Goal: Task Accomplishment & Management: Use online tool/utility

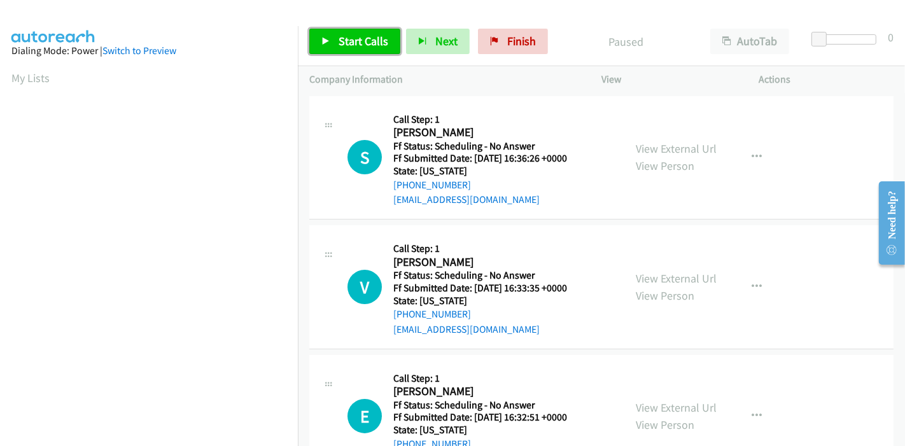
click at [364, 42] on span "Start Calls" at bounding box center [364, 41] width 50 height 15
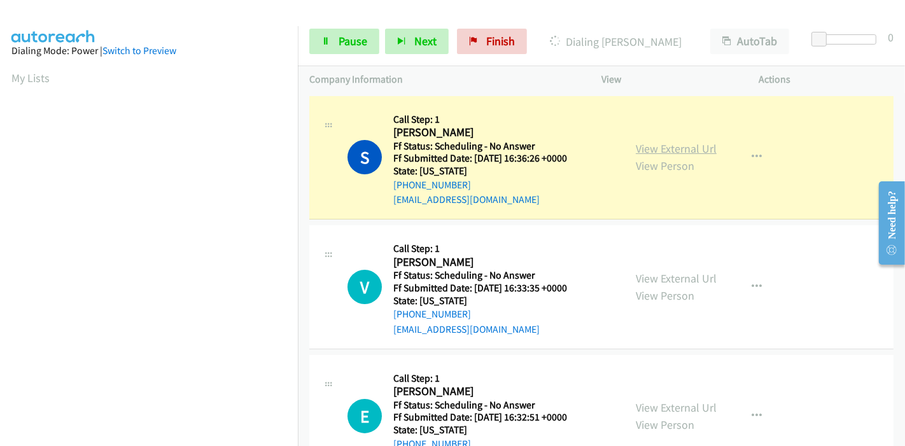
click at [656, 149] on link "View External Url" at bounding box center [676, 148] width 81 height 15
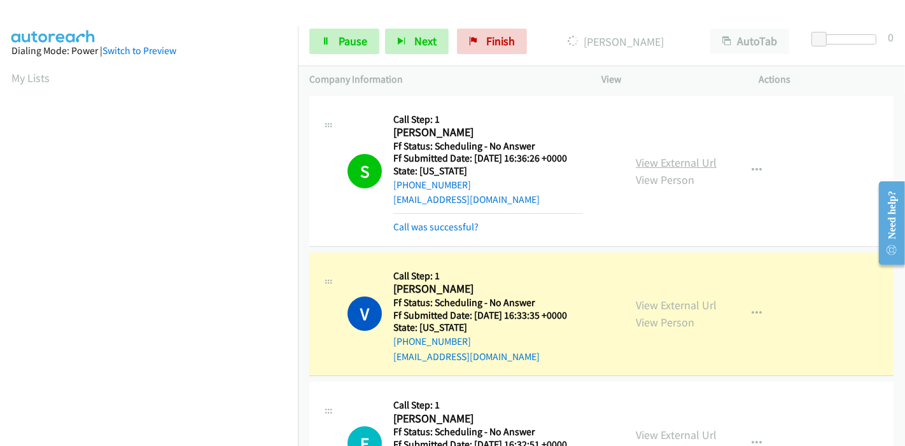
scroll to position [269, 0]
click at [644, 306] on link "View External Url" at bounding box center [676, 305] width 81 height 15
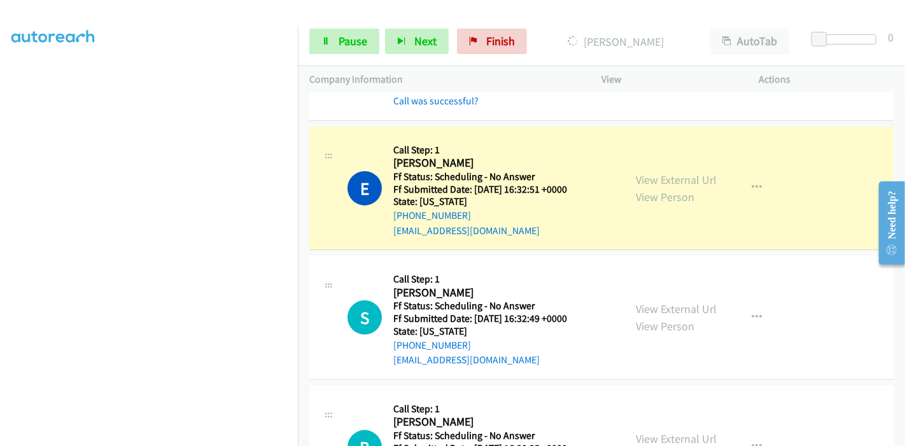
scroll to position [141, 0]
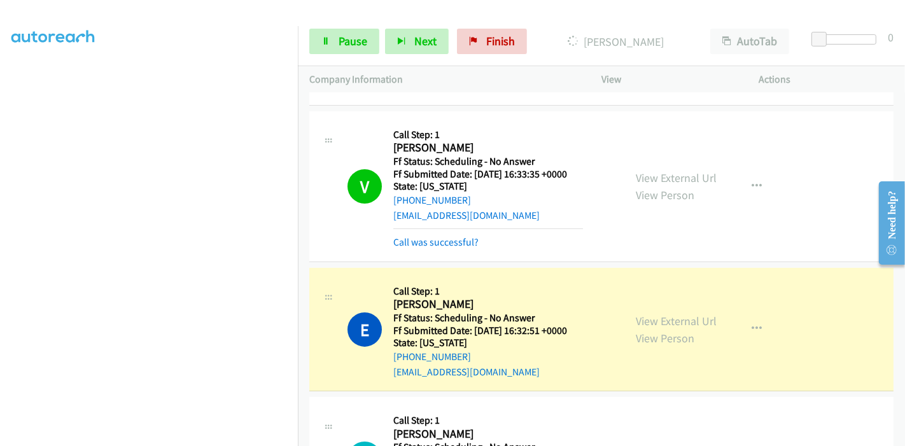
click at [638, 313] on div "View External Url View Person" at bounding box center [676, 330] width 81 height 34
click at [638, 317] on link "View External Url" at bounding box center [676, 321] width 81 height 15
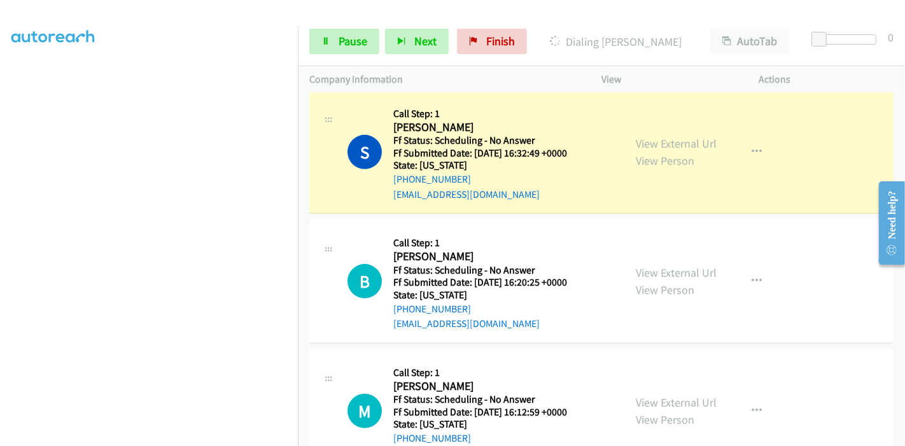
scroll to position [424, 0]
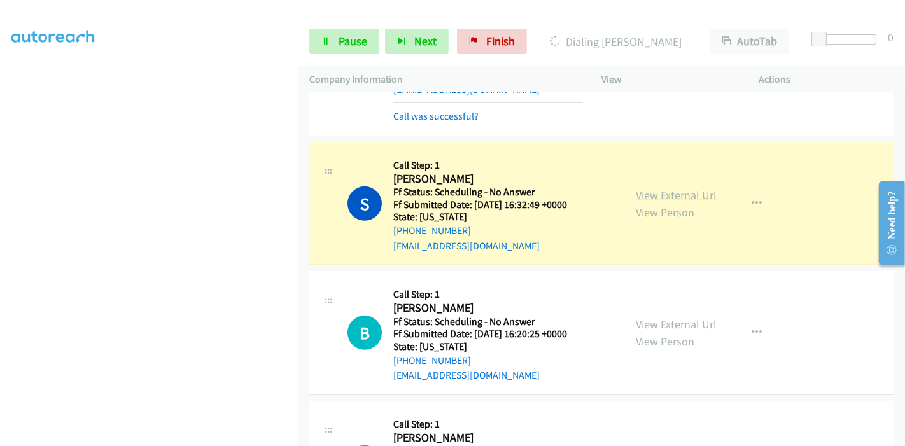
click at [648, 197] on link "View External Url" at bounding box center [676, 195] width 81 height 15
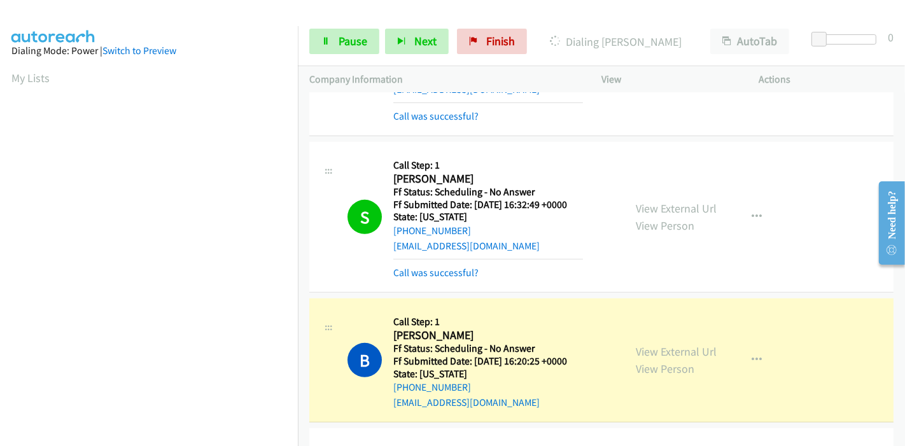
scroll to position [269, 0]
click at [327, 36] on link "Pause" at bounding box center [344, 41] width 70 height 25
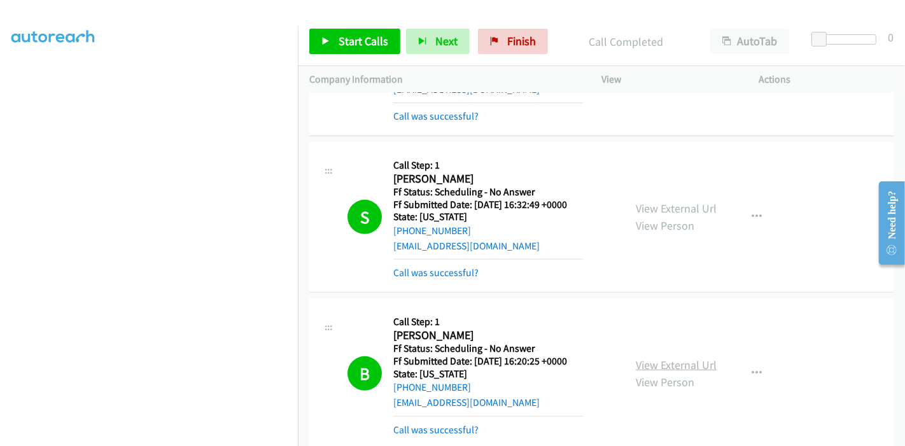
click at [635, 348] on div "View External Url View Person View External Url Email Schedule/Manage Callback …" at bounding box center [709, 373] width 169 height 127
click at [637, 363] on link "View External Url" at bounding box center [676, 365] width 81 height 15
click at [359, 41] on span "Start Calls" at bounding box center [364, 41] width 50 height 15
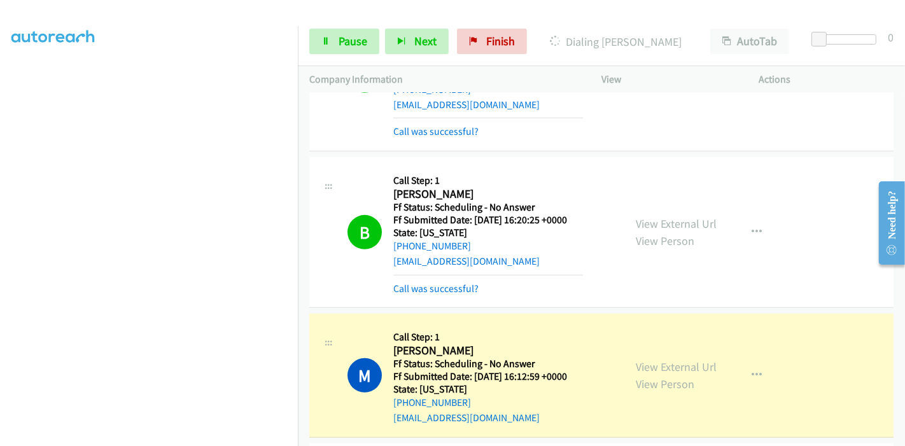
scroll to position [637, 0]
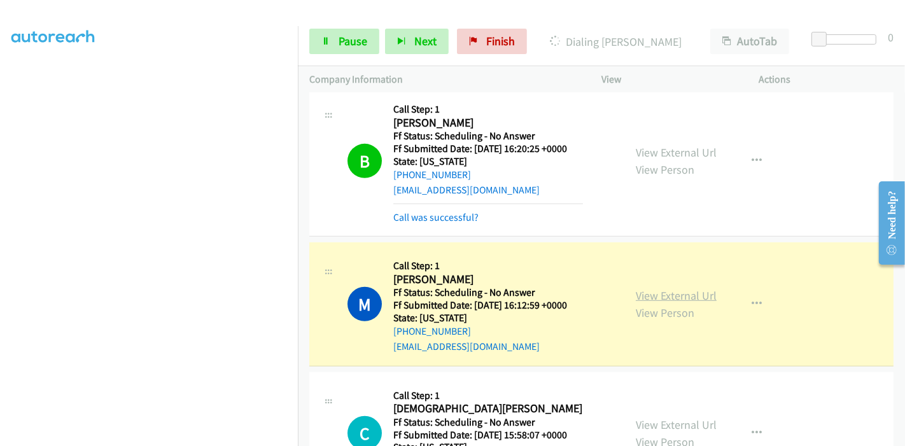
click at [680, 298] on link "View External Url" at bounding box center [676, 295] width 81 height 15
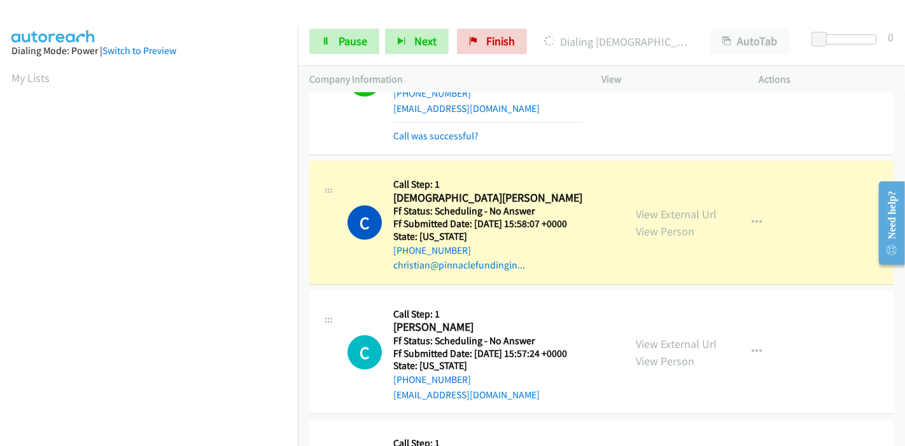
scroll to position [919, 0]
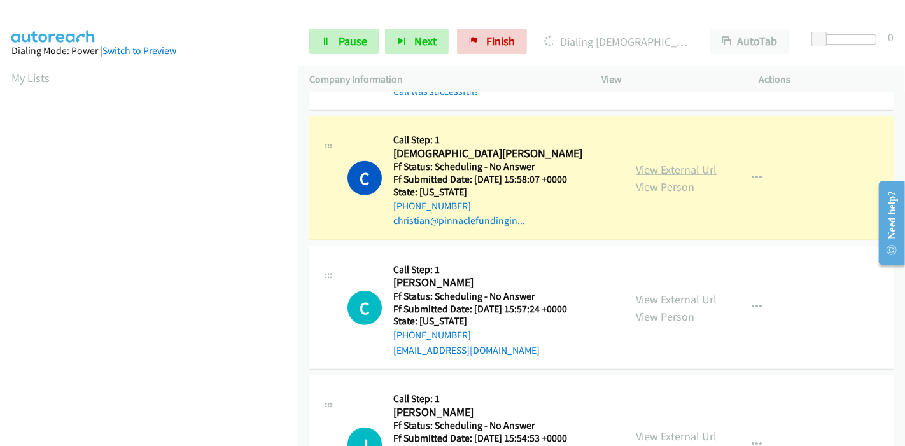
click at [676, 167] on link "View External Url" at bounding box center [676, 169] width 81 height 15
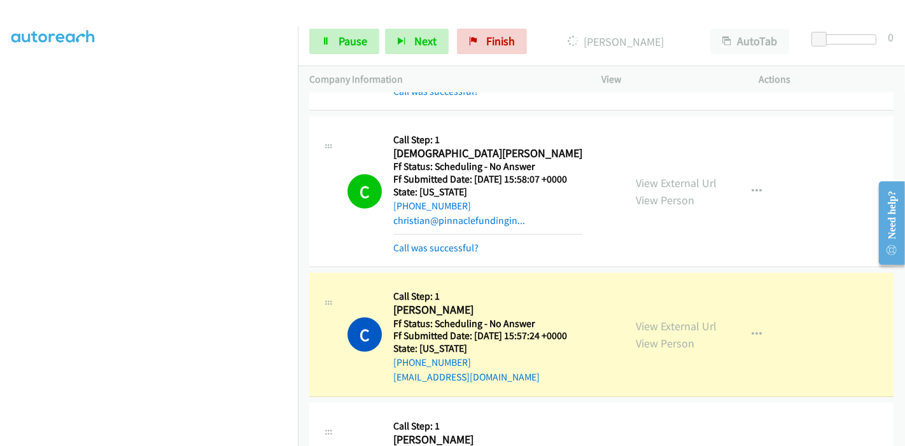
scroll to position [990, 0]
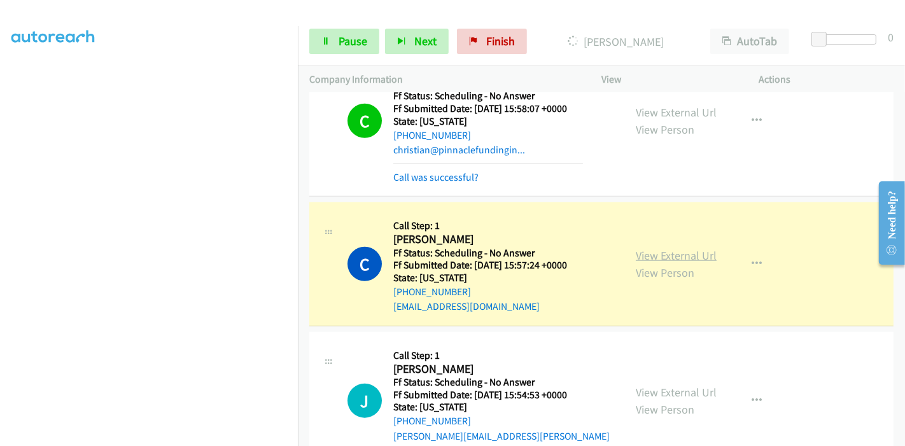
click at [668, 250] on link "View External Url" at bounding box center [676, 255] width 81 height 15
click at [339, 41] on span "Pause" at bounding box center [353, 41] width 29 height 15
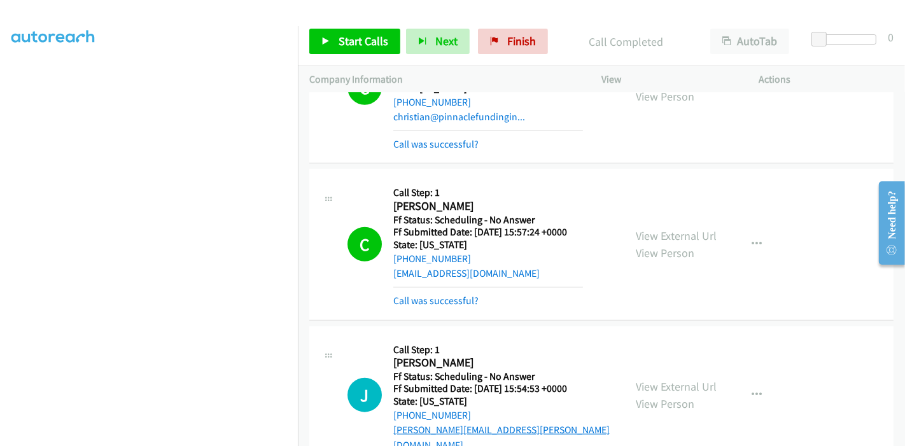
scroll to position [1202, 0]
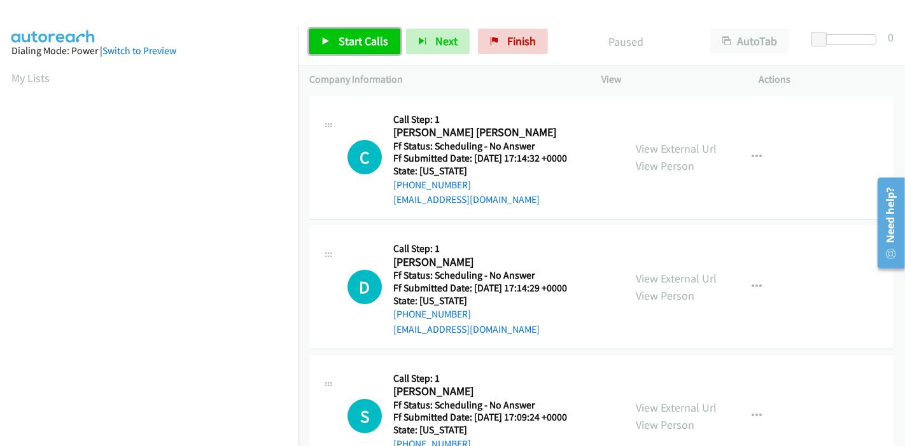
click at [370, 43] on span "Start Calls" at bounding box center [364, 41] width 50 height 15
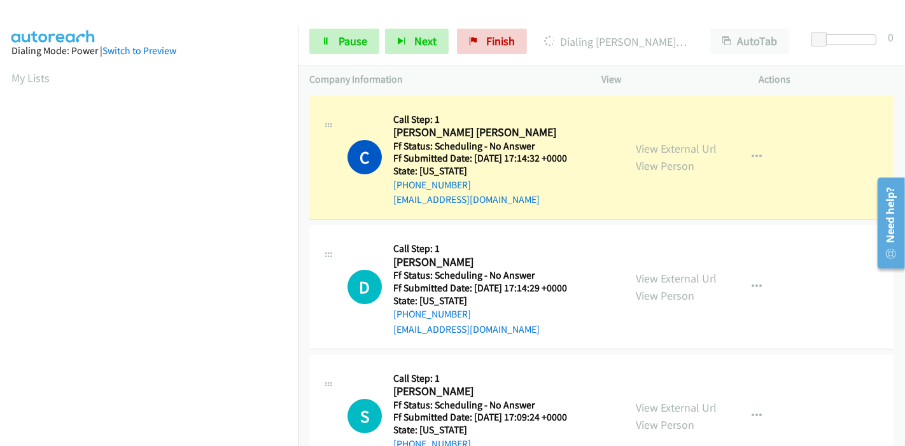
scroll to position [269, 0]
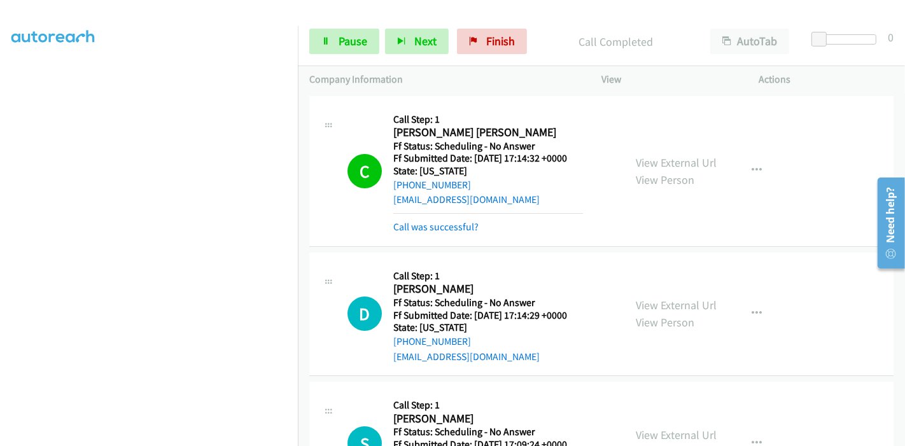
click at [647, 144] on div "View External Url View Person View External Url Email Schedule/Manage Callback …" at bounding box center [709, 171] width 169 height 127
click at [648, 161] on link "View External Url" at bounding box center [676, 162] width 81 height 15
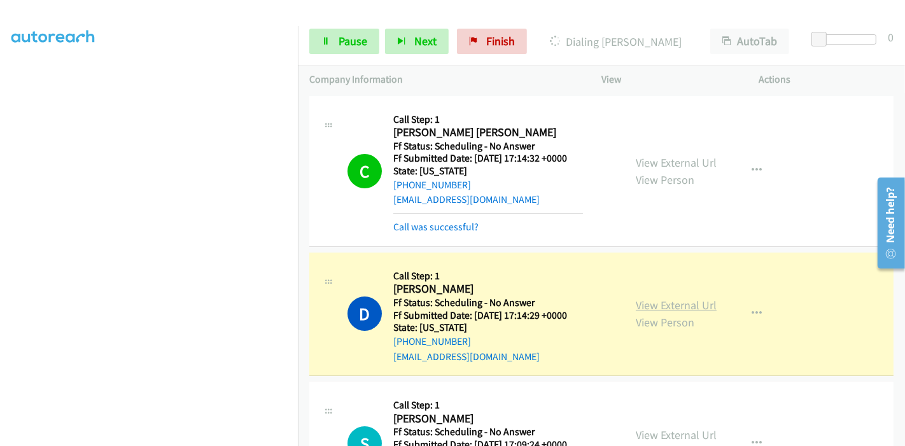
click at [683, 306] on link "View External Url" at bounding box center [676, 305] width 81 height 15
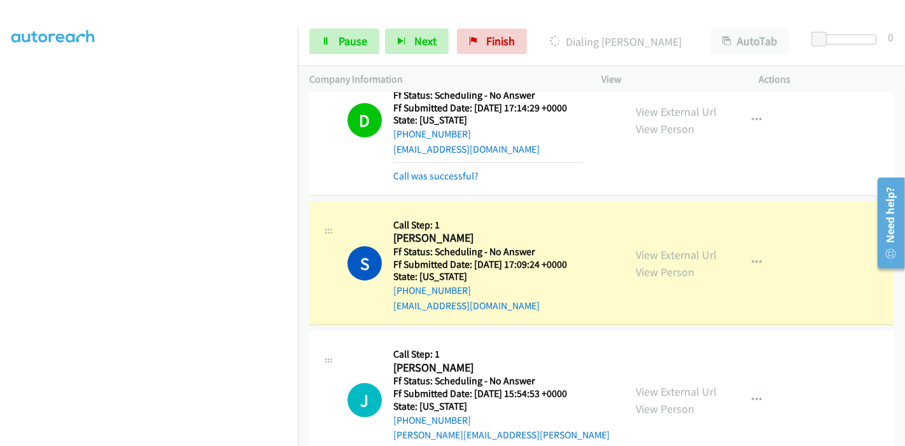
scroll to position [283, 0]
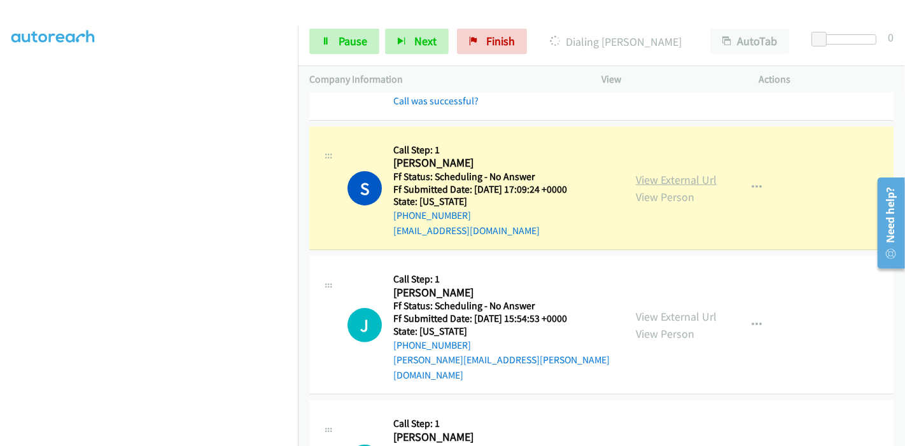
click at [636, 177] on link "View External Url" at bounding box center [676, 180] width 81 height 15
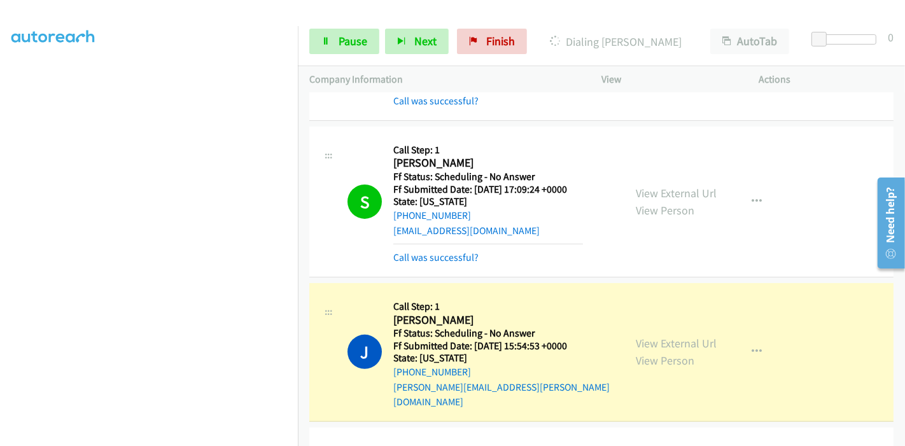
scroll to position [0, 0]
click at [639, 336] on link "View External Url" at bounding box center [676, 343] width 81 height 15
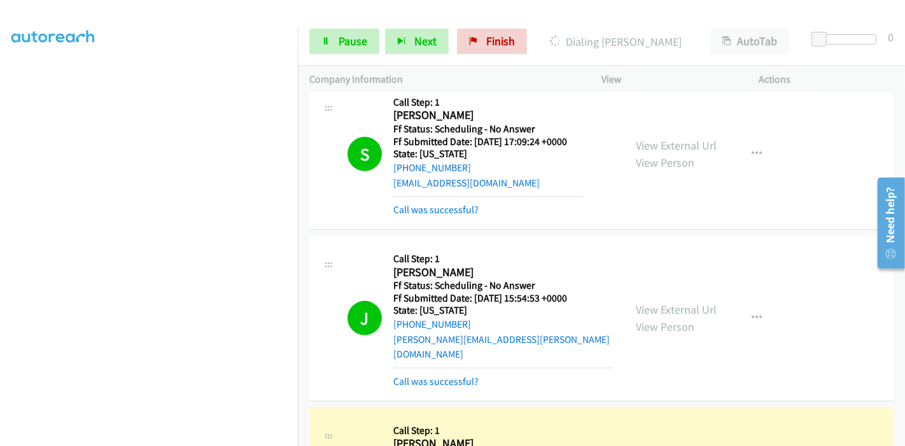
scroll to position [495, 0]
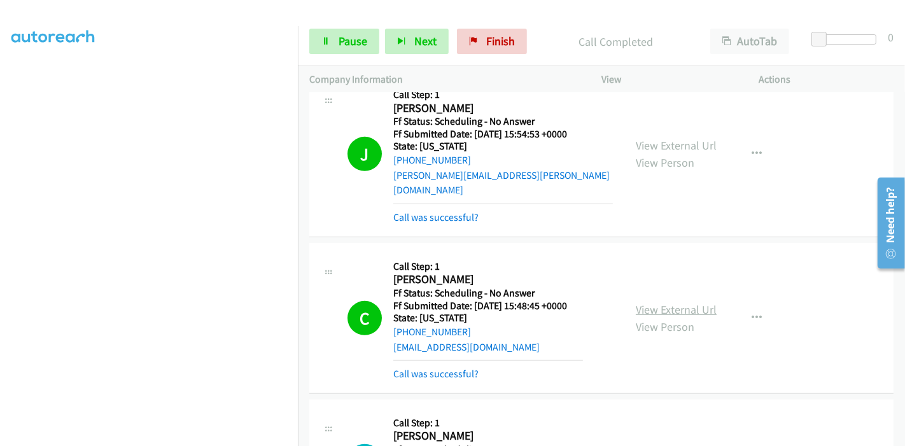
click at [639, 302] on link "View External Url" at bounding box center [676, 309] width 81 height 15
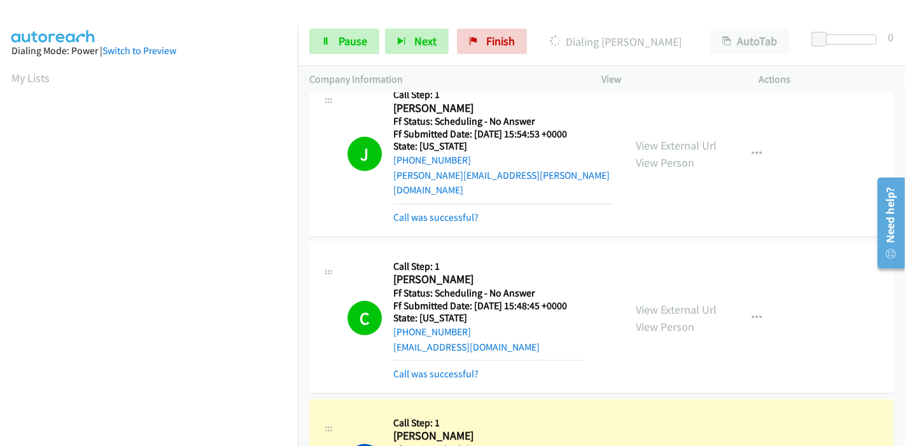
scroll to position [637, 0]
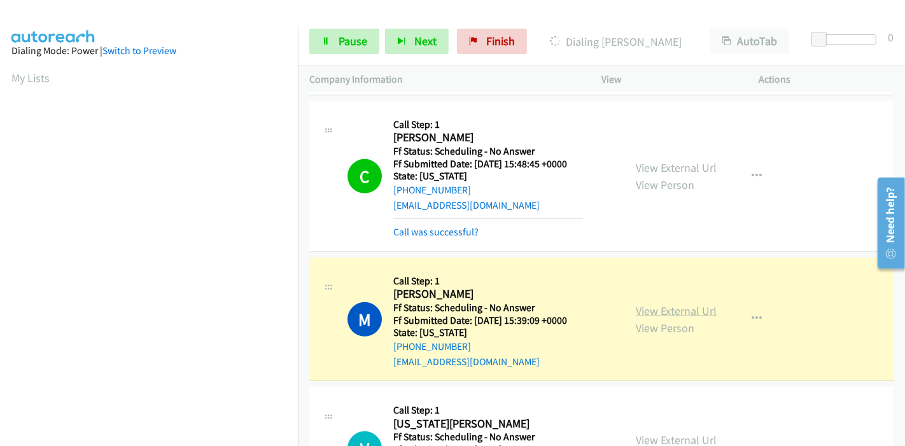
click at [636, 304] on link "View External Url" at bounding box center [676, 311] width 81 height 15
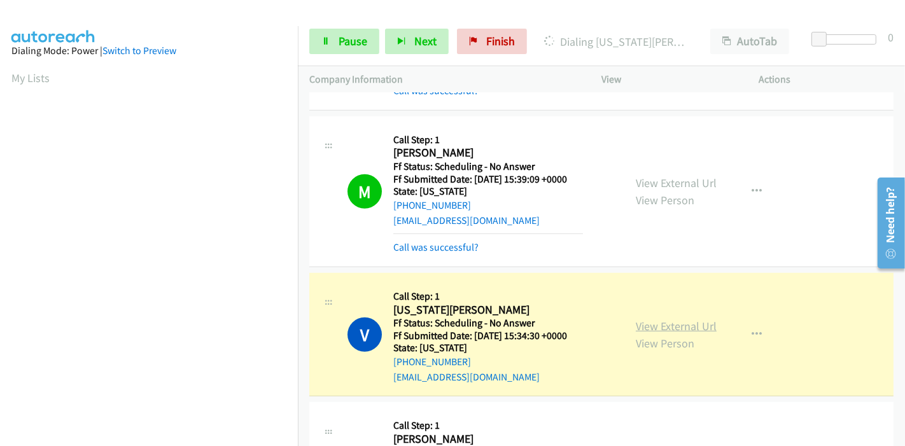
scroll to position [269, 0]
click at [636, 319] on link "View External Url" at bounding box center [676, 326] width 81 height 15
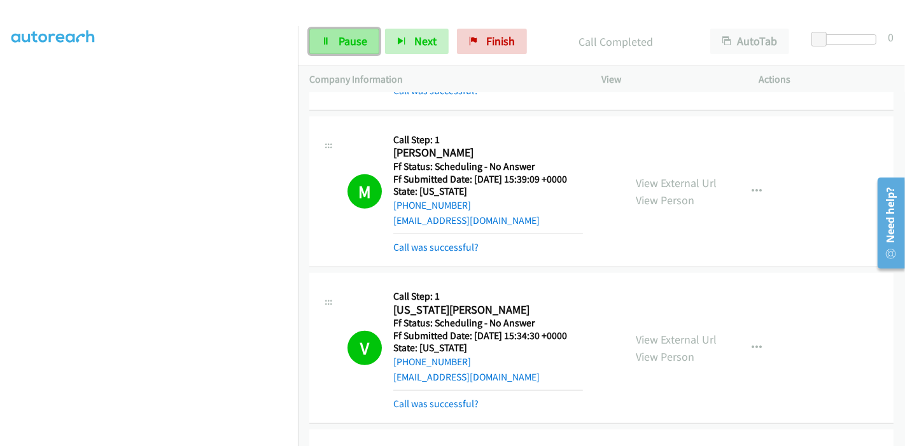
click at [357, 39] on span "Pause" at bounding box center [353, 41] width 29 height 15
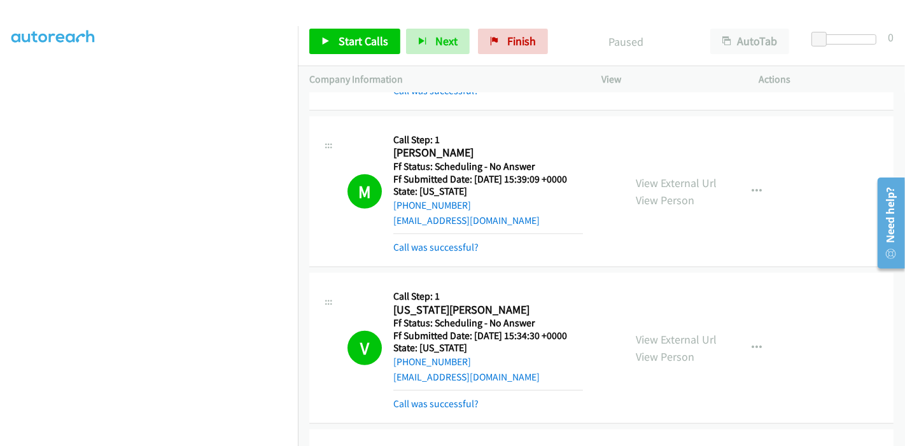
scroll to position [990, 0]
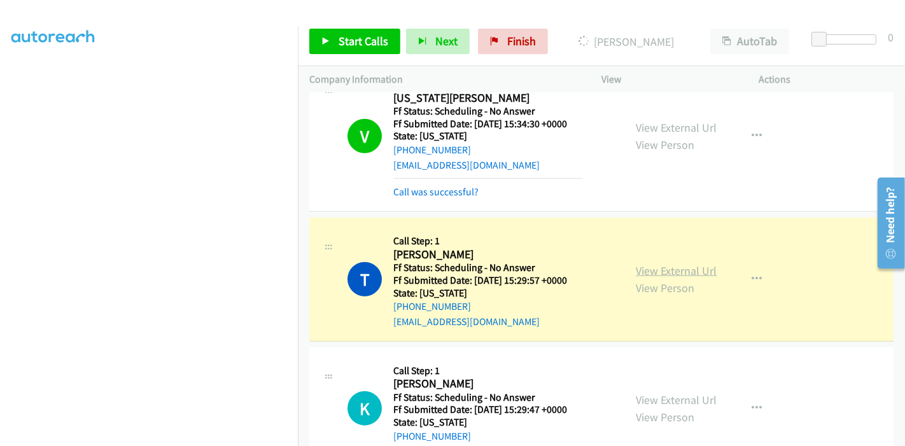
click at [646, 264] on link "View External Url" at bounding box center [676, 271] width 81 height 15
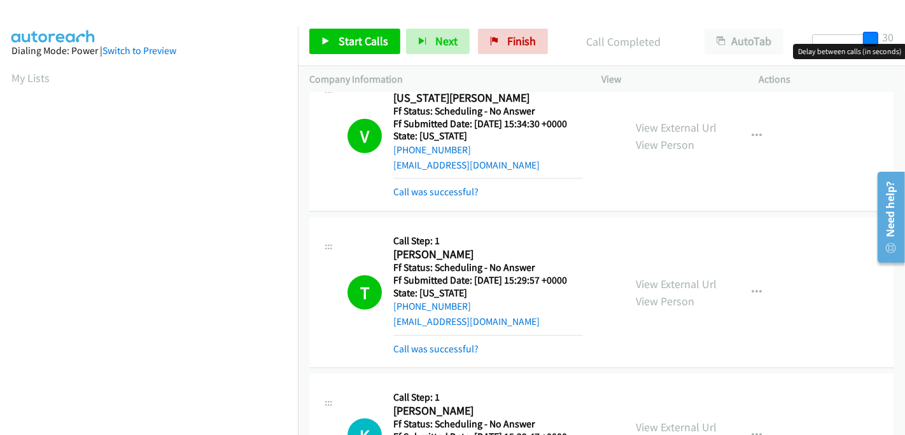
drag, startPoint x: 838, startPoint y: 42, endPoint x: 905, endPoint y: 42, distance: 66.2
click at [905, 42] on div "Start Calls Pause Next Finish Call Completed AutoTab AutoTab 30" at bounding box center [601, 41] width 607 height 49
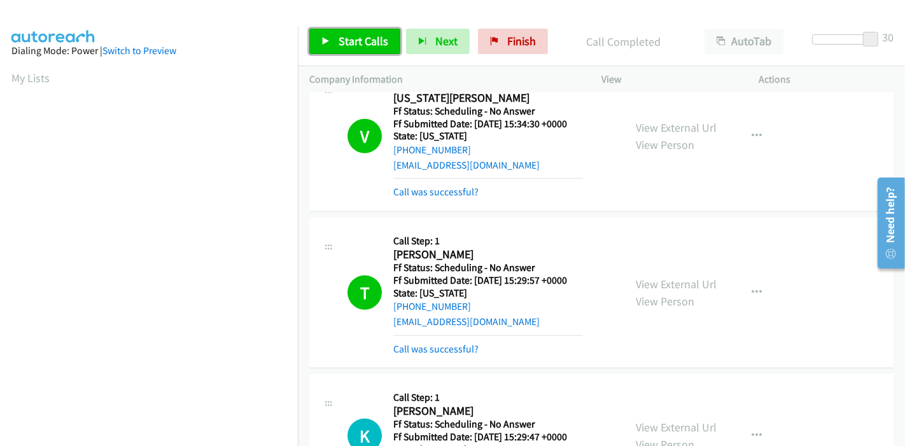
click at [358, 41] on span "Start Calls" at bounding box center [364, 41] width 50 height 15
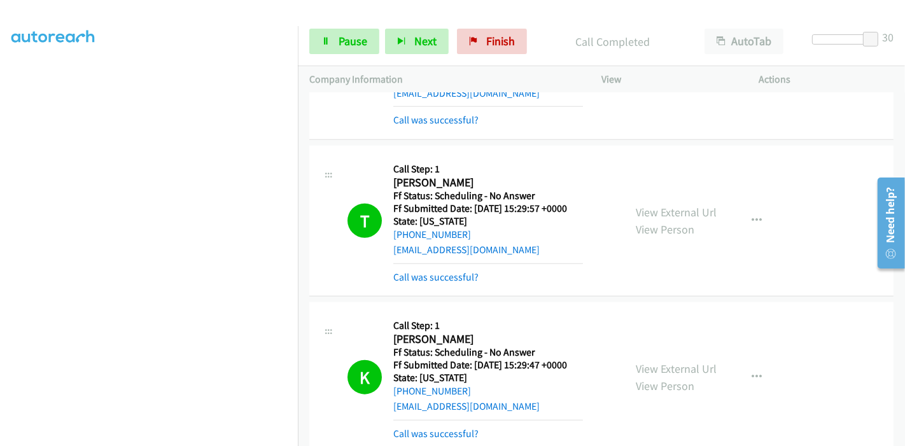
scroll to position [1131, 0]
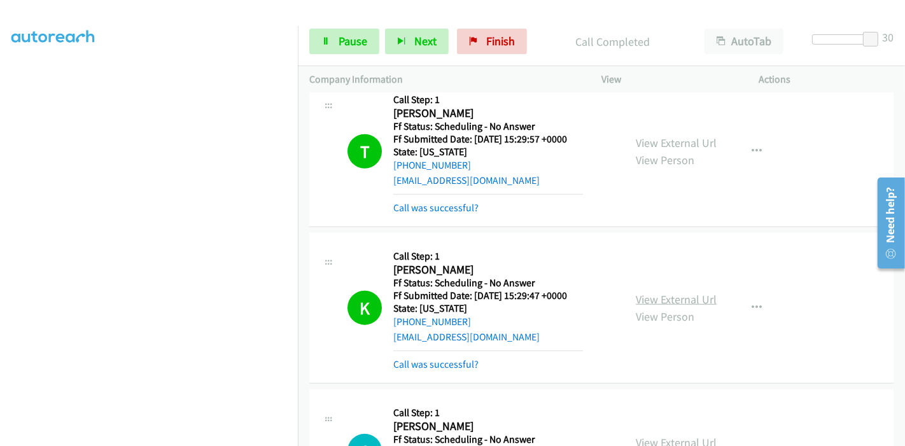
click at [665, 292] on link "View External Url" at bounding box center [676, 299] width 81 height 15
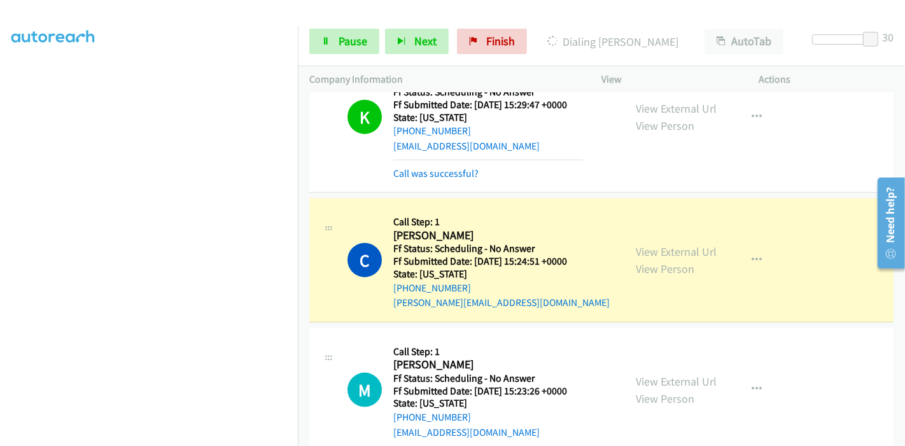
scroll to position [1344, 0]
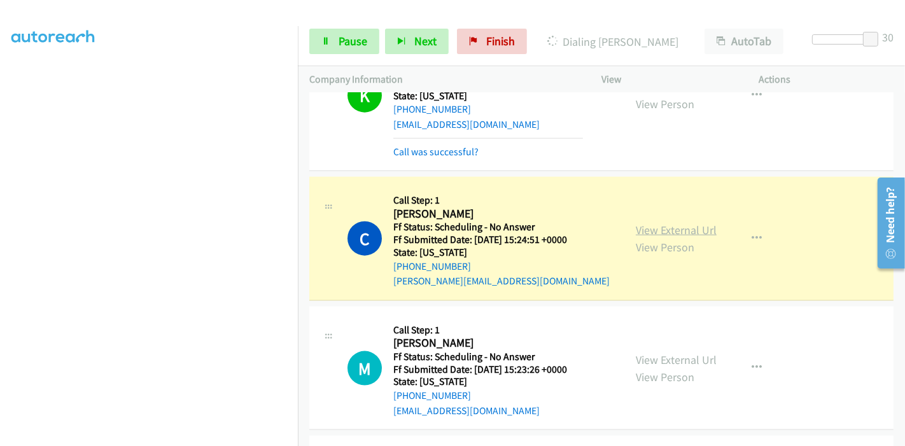
click at [663, 223] on link "View External Url" at bounding box center [676, 230] width 81 height 15
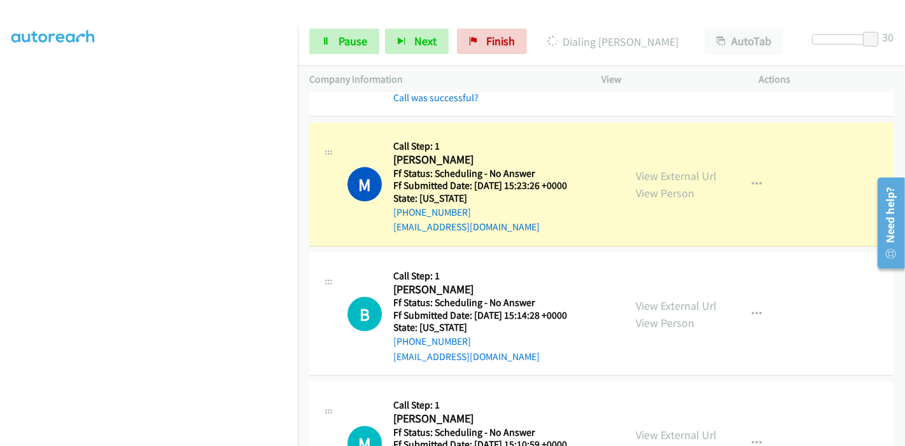
scroll to position [1556, 0]
click at [698, 167] on link "View External Url" at bounding box center [676, 174] width 81 height 15
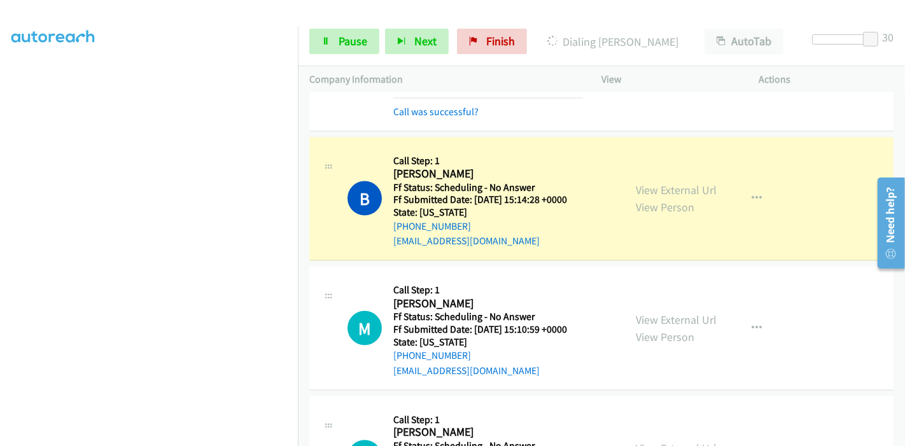
scroll to position [0, 0]
click at [636, 183] on link "View External Url" at bounding box center [676, 190] width 81 height 15
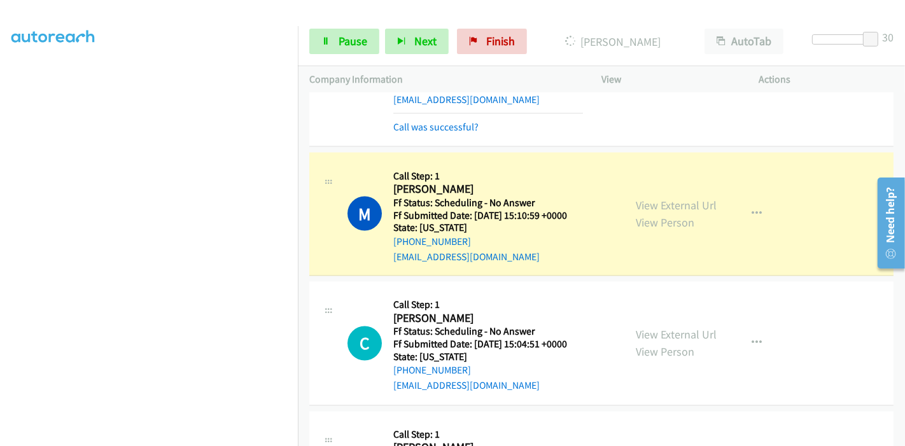
scroll to position [269, 0]
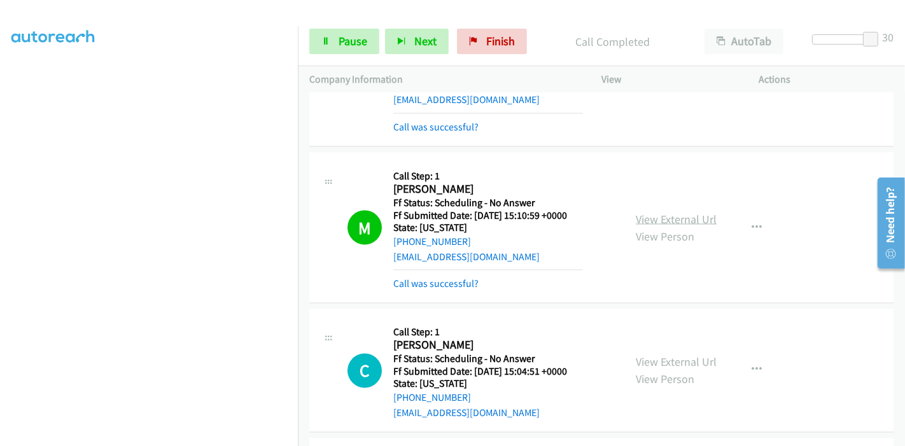
click at [691, 212] on link "View External Url" at bounding box center [676, 219] width 81 height 15
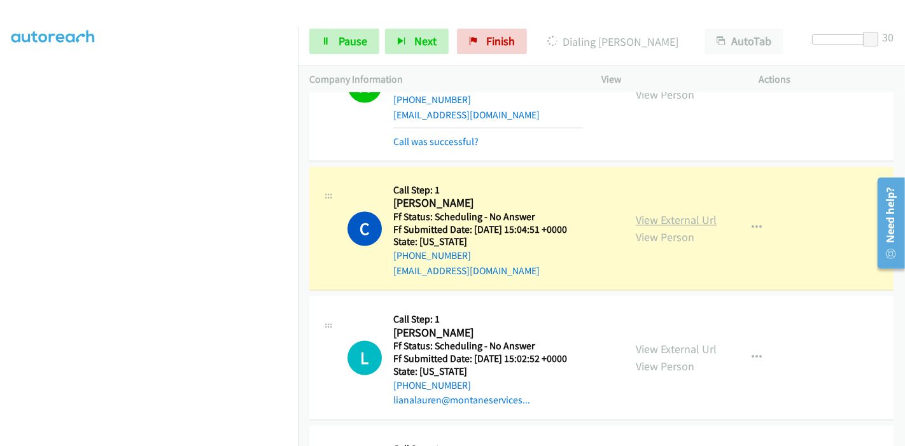
click at [640, 213] on link "View External Url" at bounding box center [676, 220] width 81 height 15
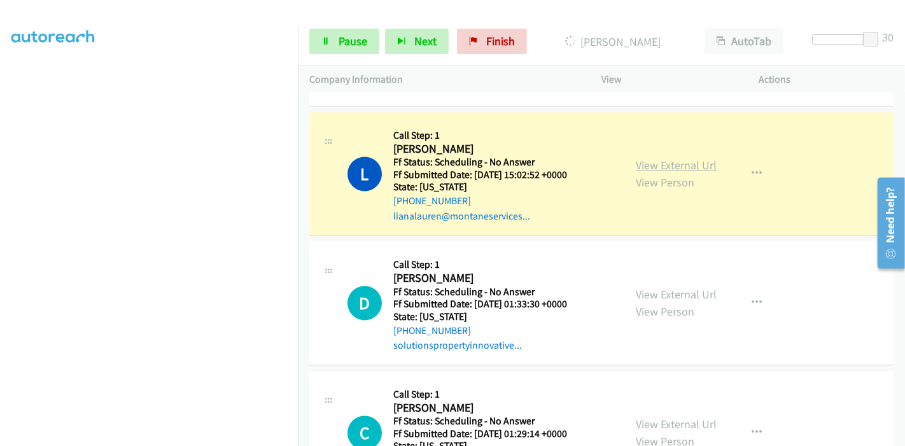
click at [647, 158] on link "View External Url" at bounding box center [676, 165] width 81 height 15
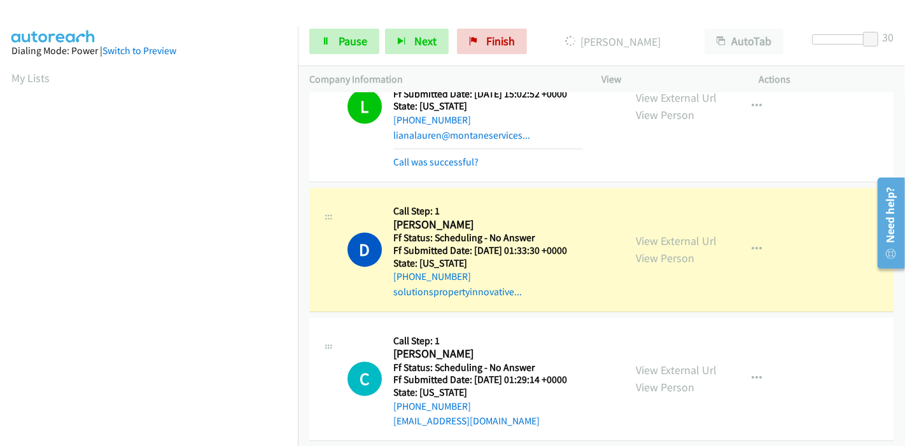
scroll to position [2334, 0]
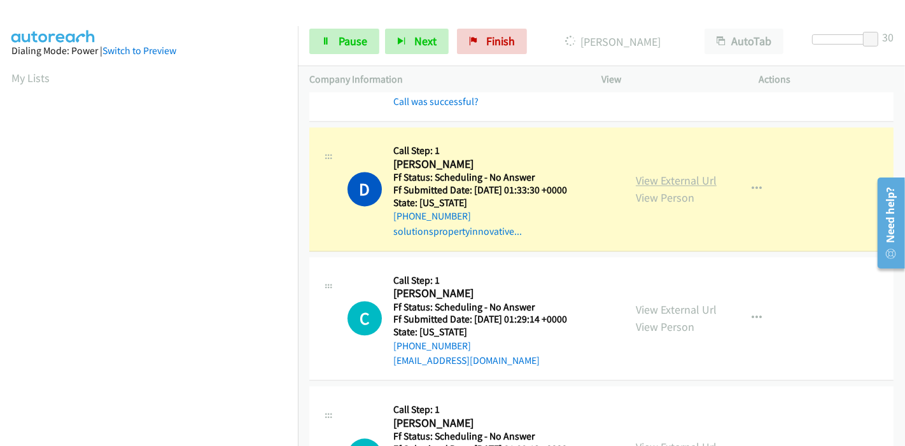
click at [637, 173] on link "View External Url" at bounding box center [676, 180] width 81 height 15
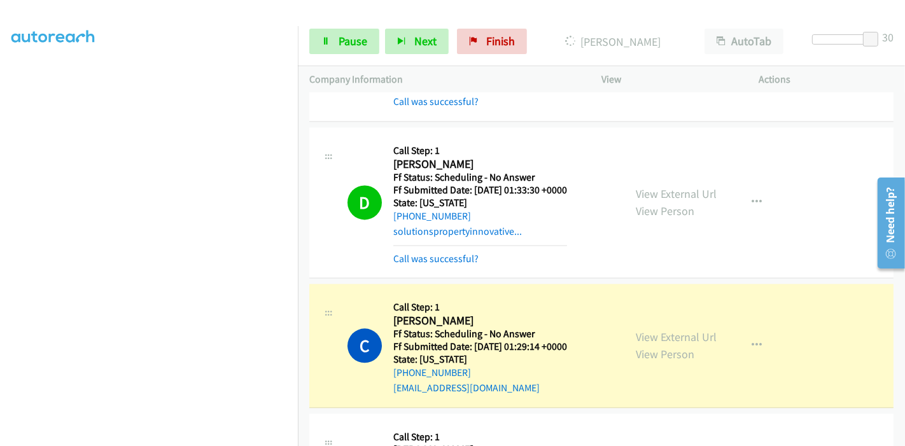
scroll to position [0, 0]
click at [640, 330] on link "View External Url" at bounding box center [676, 337] width 81 height 15
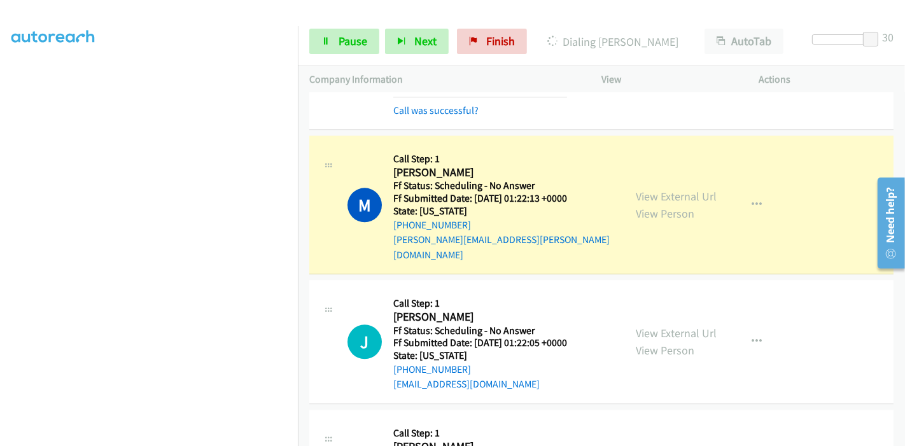
scroll to position [2617, 0]
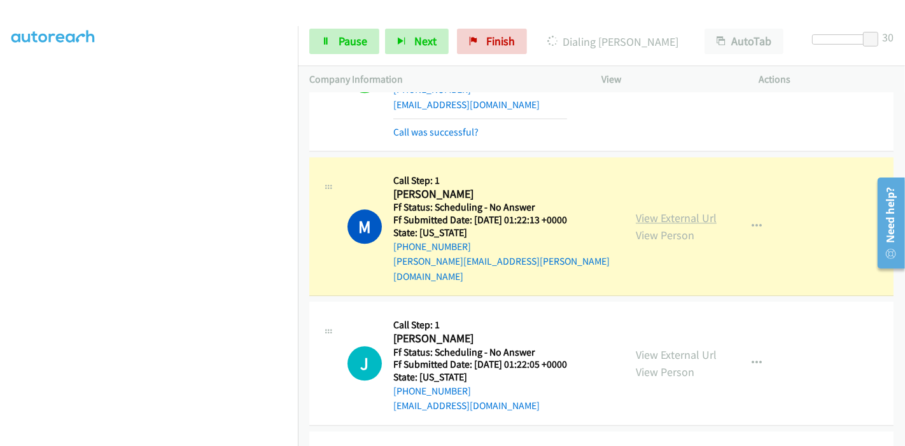
click at [637, 211] on link "View External Url" at bounding box center [676, 218] width 81 height 15
click at [338, 32] on link "Pause" at bounding box center [344, 41] width 70 height 25
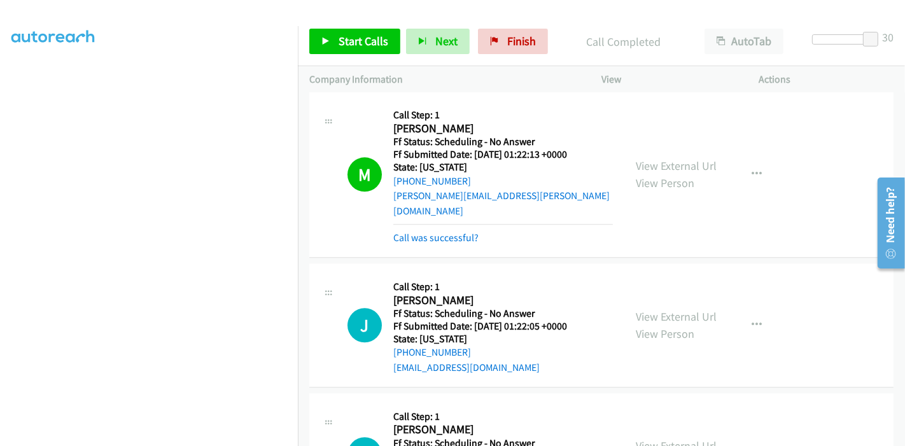
scroll to position [2759, 0]
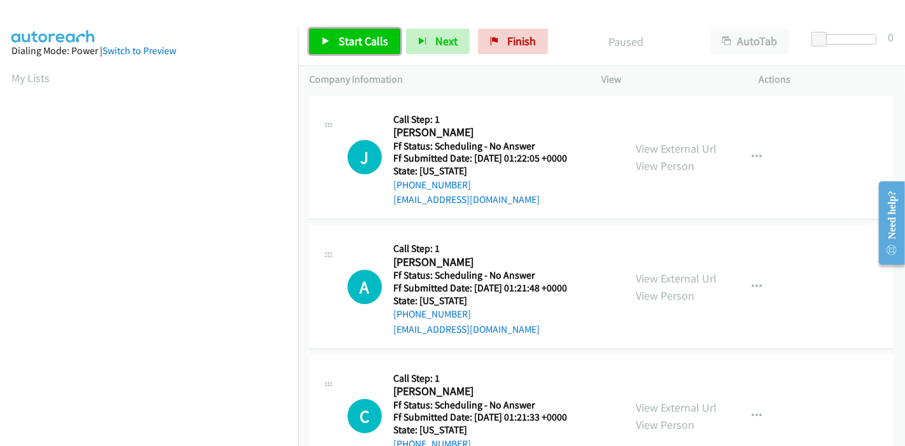
click at [360, 35] on span "Start Calls" at bounding box center [364, 41] width 50 height 15
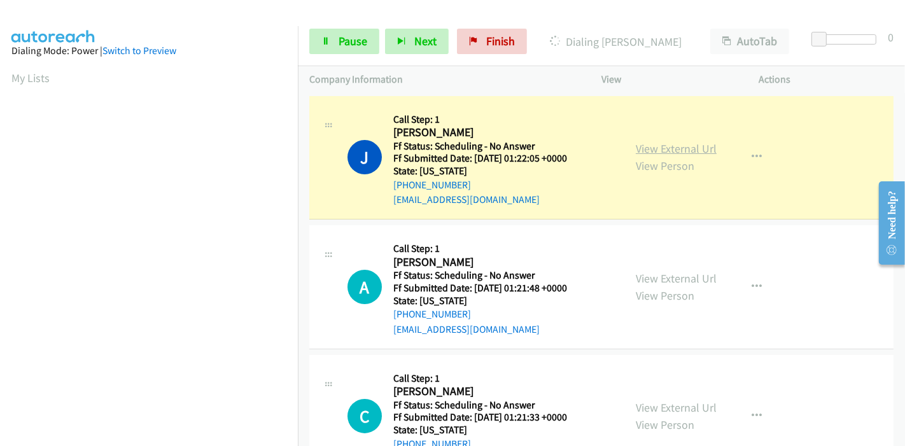
scroll to position [269, 0]
click at [638, 147] on link "View External Url" at bounding box center [676, 148] width 81 height 15
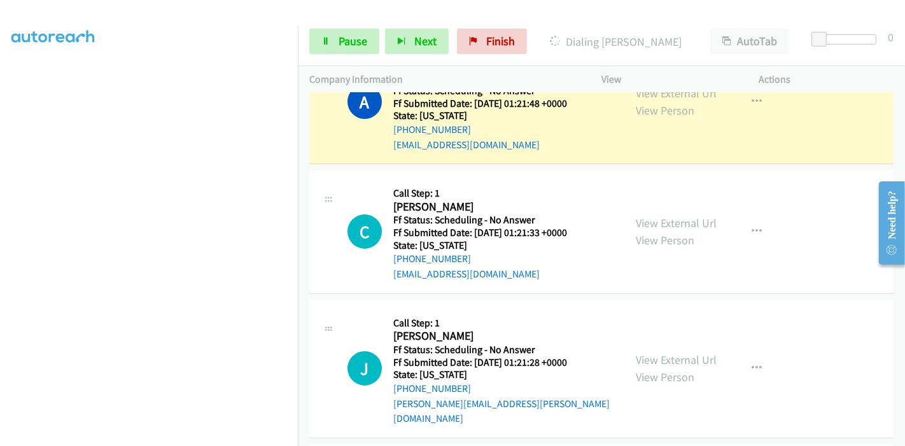
scroll to position [141, 0]
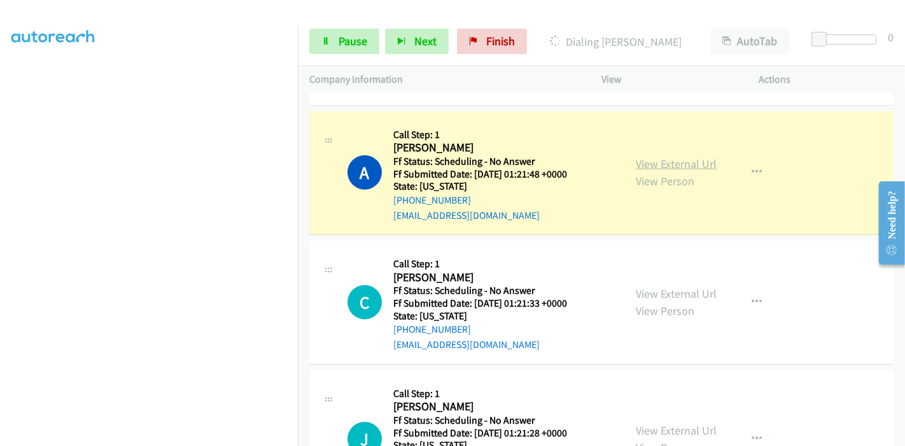
click at [640, 166] on link "View External Url" at bounding box center [676, 164] width 81 height 15
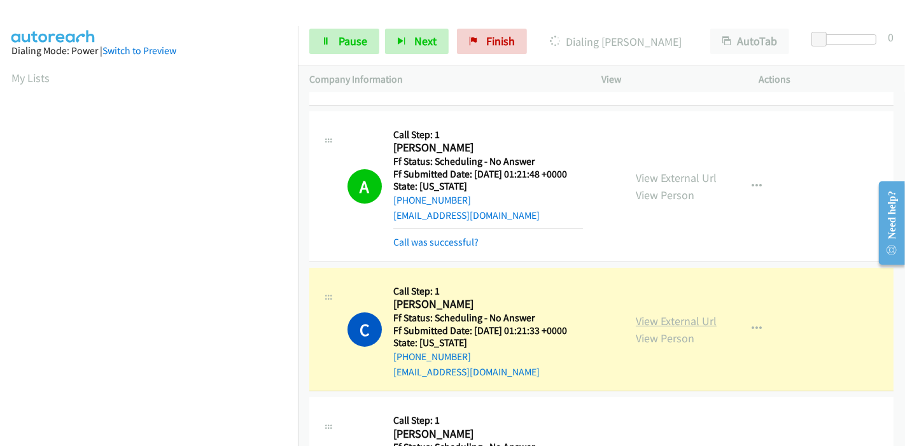
click at [671, 321] on link "View External Url" at bounding box center [676, 321] width 81 height 15
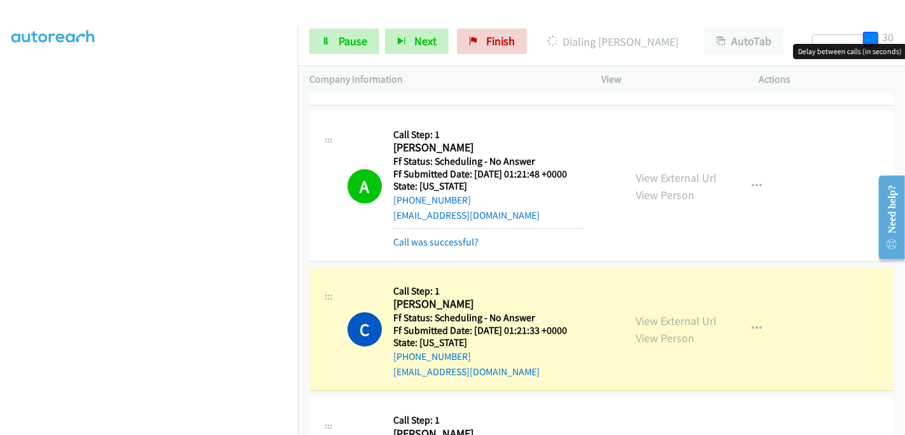
drag, startPoint x: 818, startPoint y: 37, endPoint x: 905, endPoint y: 32, distance: 86.7
click at [905, 32] on div "Start Calls Pause Next Finish Dialing Christy Jennewein AutoTab AutoTab 30" at bounding box center [601, 41] width 607 height 49
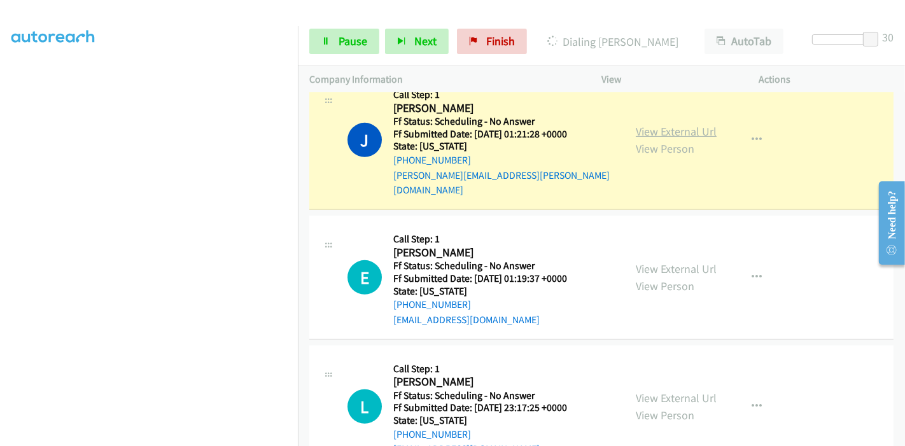
click at [647, 124] on link "View External Url" at bounding box center [676, 131] width 81 height 15
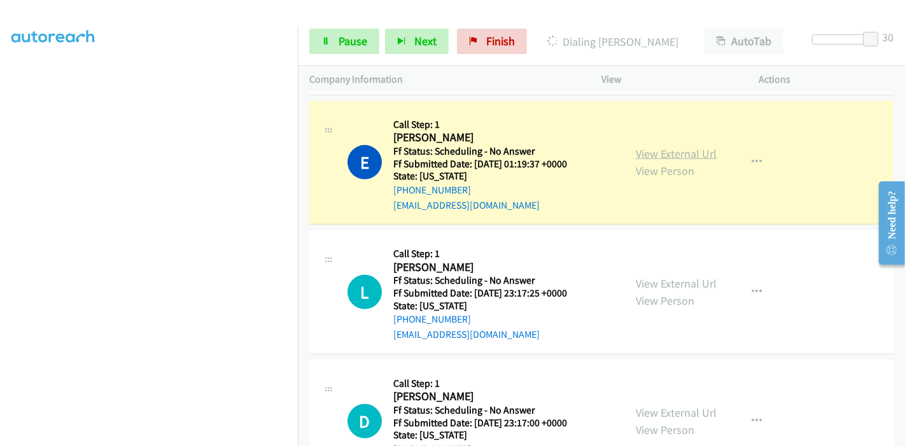
click at [686, 146] on link "View External Url" at bounding box center [676, 153] width 81 height 15
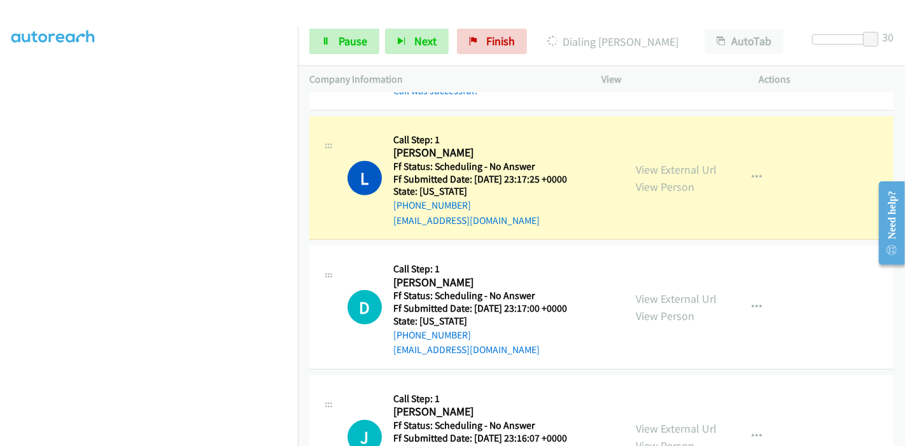
scroll to position [0, 0]
click at [638, 162] on link "View External Url" at bounding box center [676, 169] width 81 height 15
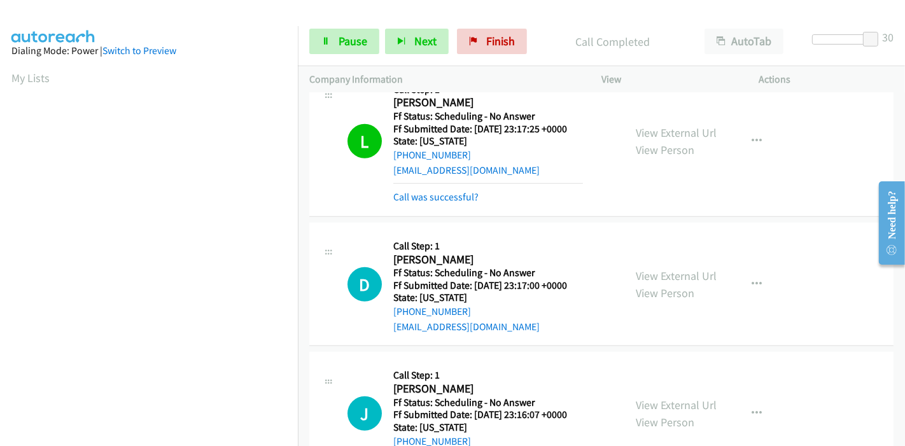
scroll to position [849, 0]
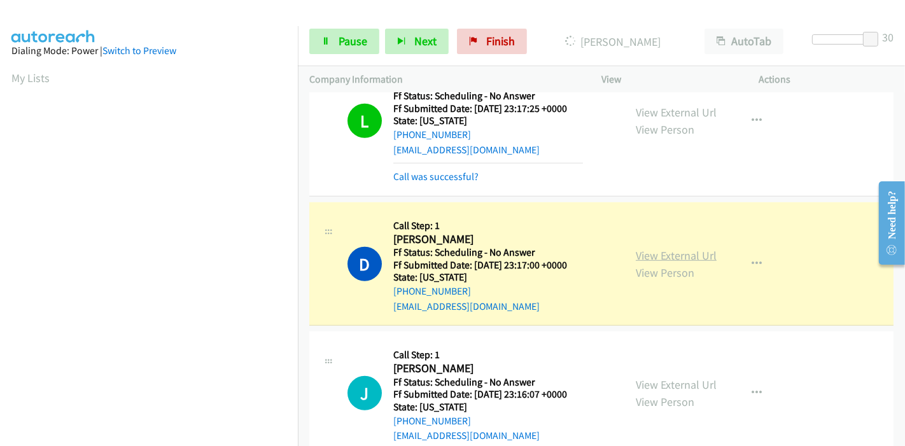
click at [637, 248] on link "View External Url" at bounding box center [676, 255] width 81 height 15
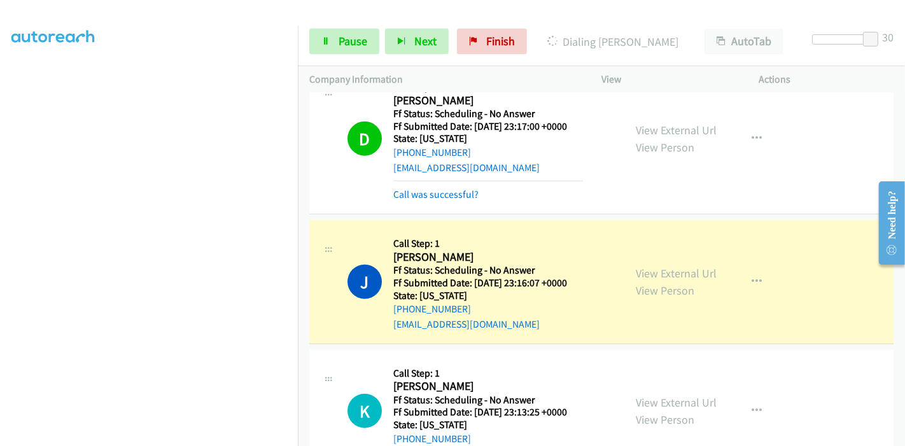
scroll to position [990, 0]
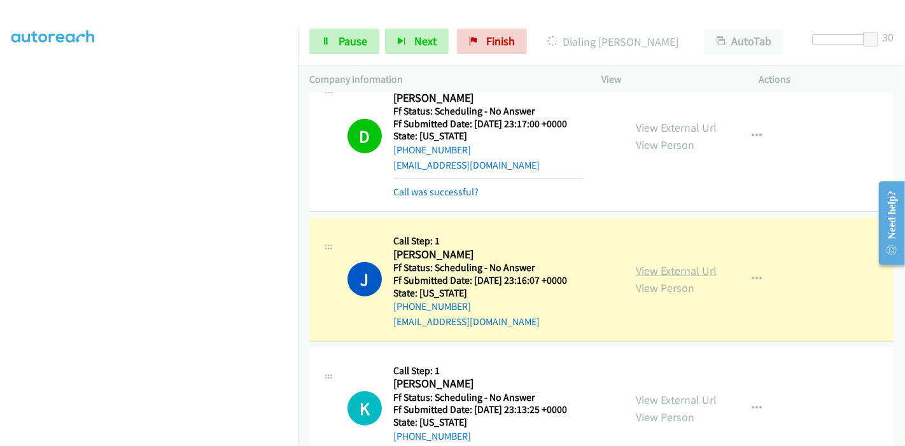
click at [649, 264] on link "View External Url" at bounding box center [676, 271] width 81 height 15
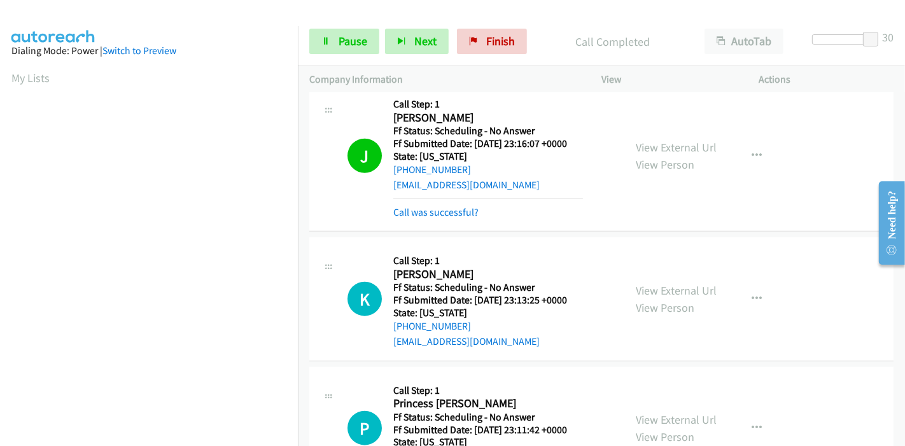
scroll to position [1131, 0]
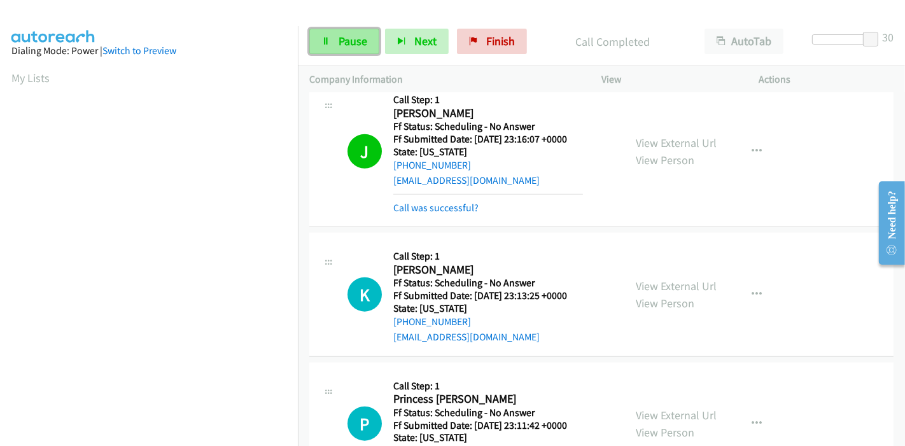
click at [355, 43] on span "Pause" at bounding box center [353, 41] width 29 height 15
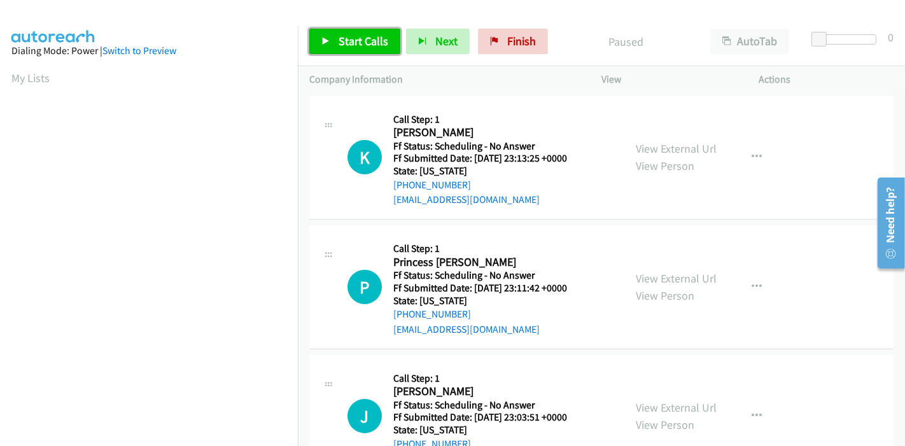
click at [328, 46] on link "Start Calls" at bounding box center [354, 41] width 91 height 25
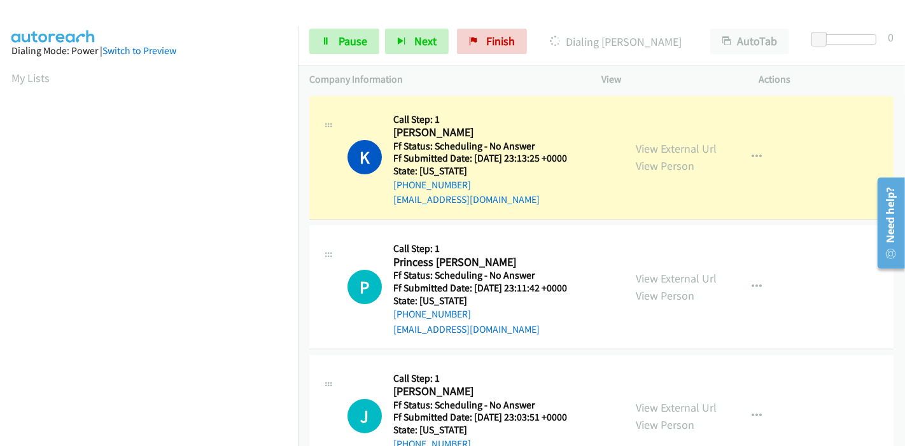
scroll to position [269, 0]
click at [658, 146] on link "View External Url" at bounding box center [676, 148] width 81 height 15
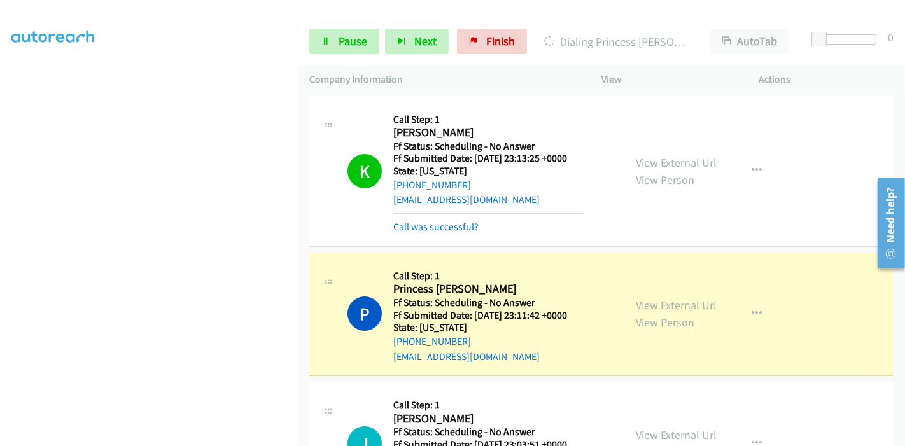
click at [640, 306] on link "View External Url" at bounding box center [676, 305] width 81 height 15
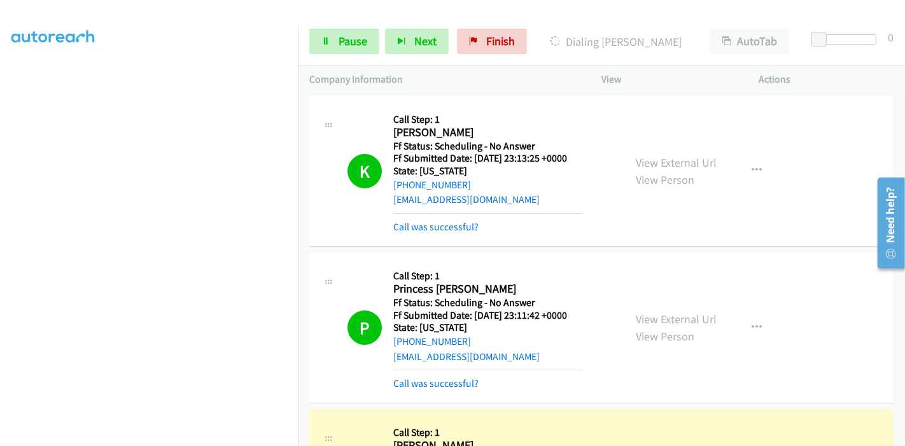
scroll to position [141, 0]
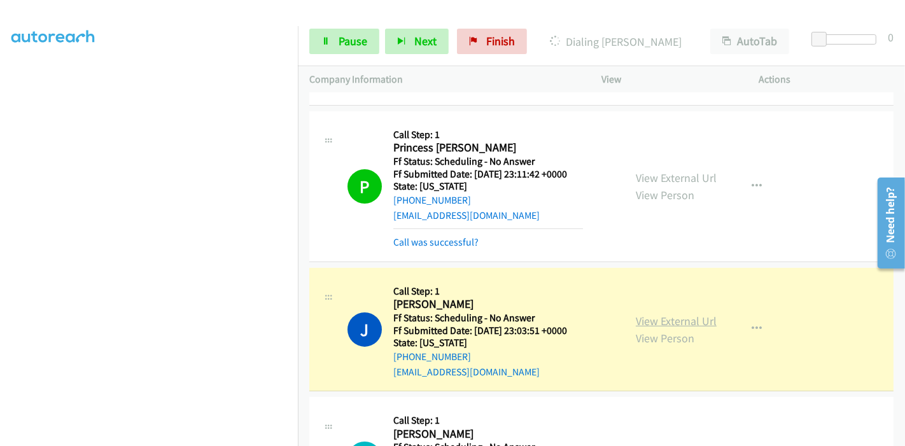
click at [697, 326] on link "View External Url" at bounding box center [676, 321] width 81 height 15
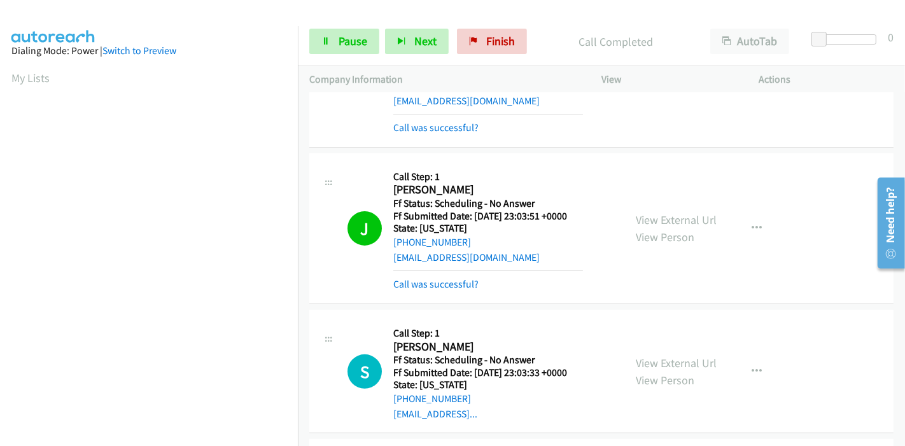
scroll to position [353, 0]
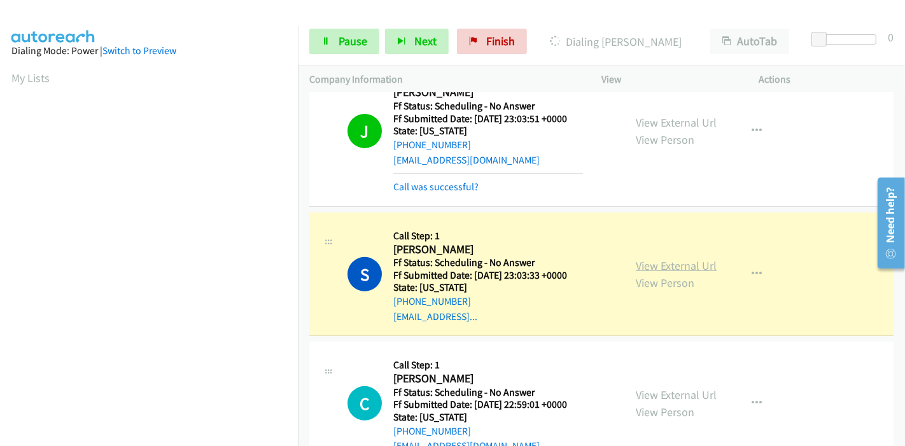
click at [654, 264] on link "View External Url" at bounding box center [676, 265] width 81 height 15
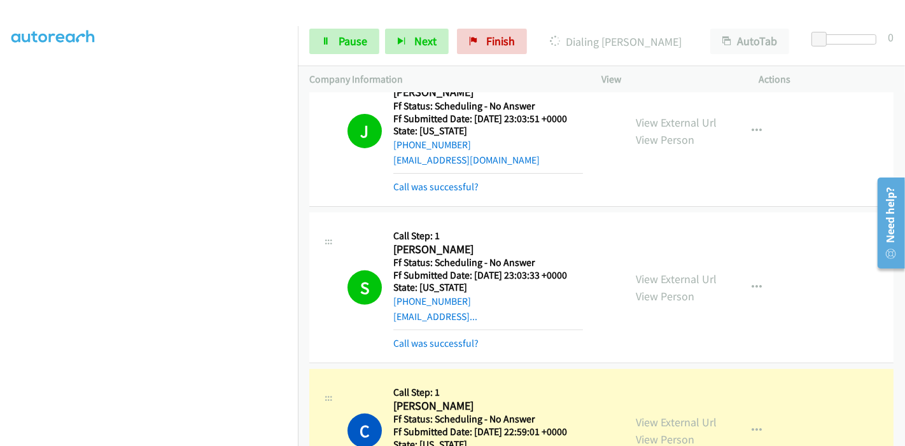
scroll to position [0, 0]
click at [637, 420] on link "View External Url" at bounding box center [676, 422] width 81 height 15
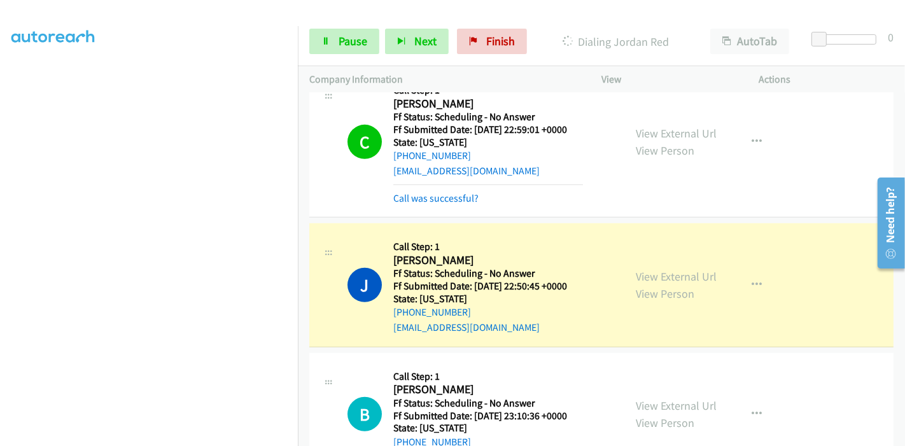
scroll to position [707, 0]
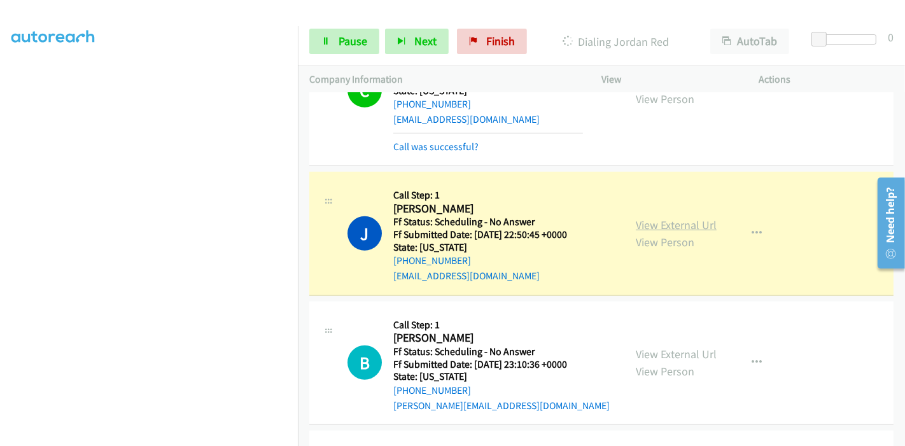
click at [637, 226] on link "View External Url" at bounding box center [676, 225] width 81 height 15
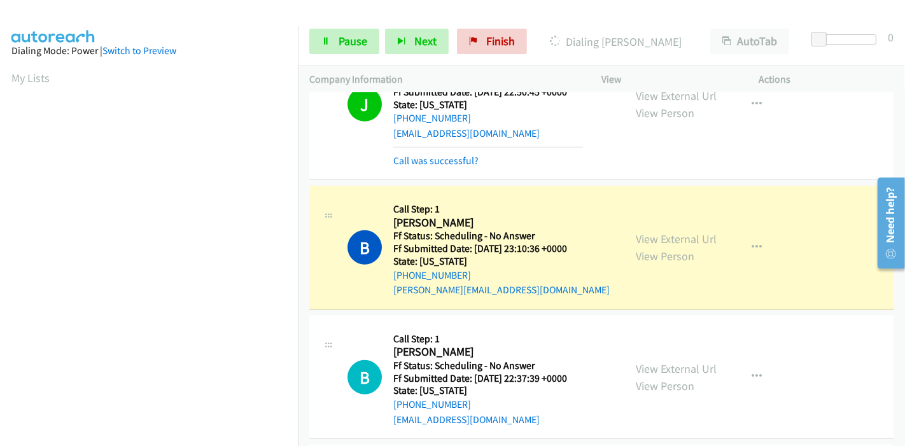
scroll to position [919, 0]
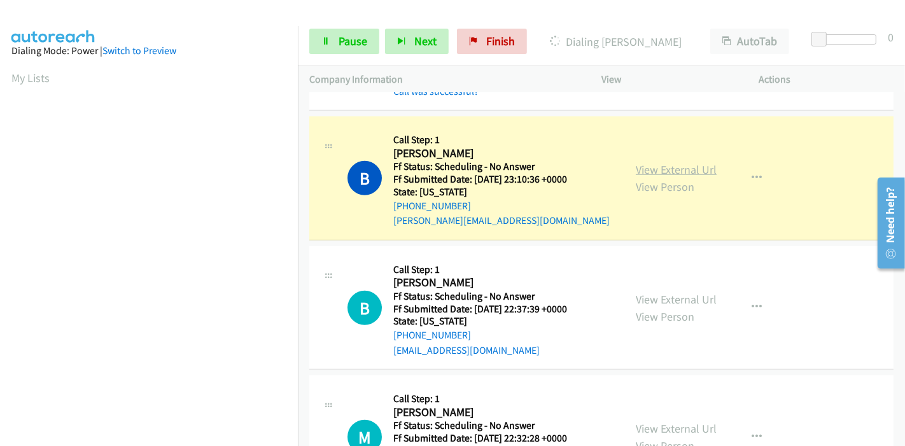
click at [637, 164] on link "View External Url" at bounding box center [676, 169] width 81 height 15
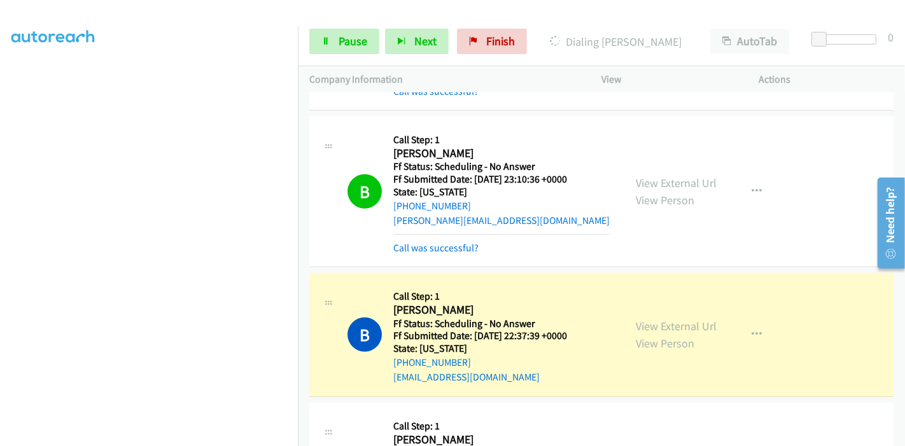
scroll to position [1061, 0]
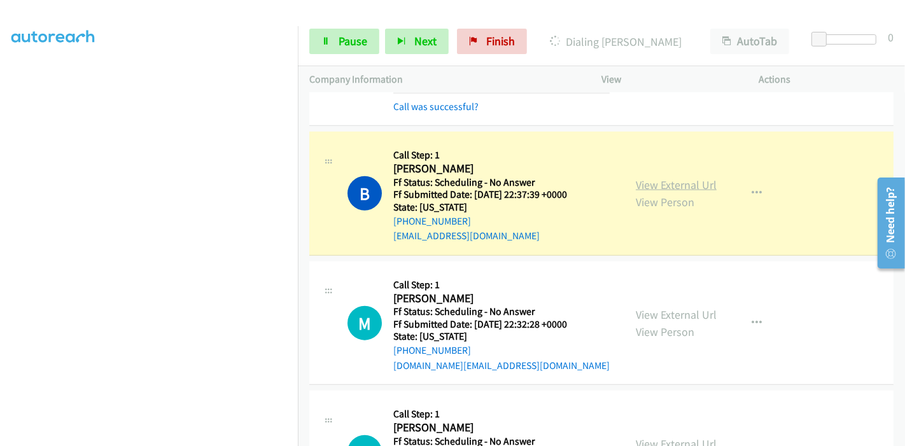
click at [656, 183] on link "View External Url" at bounding box center [676, 185] width 81 height 15
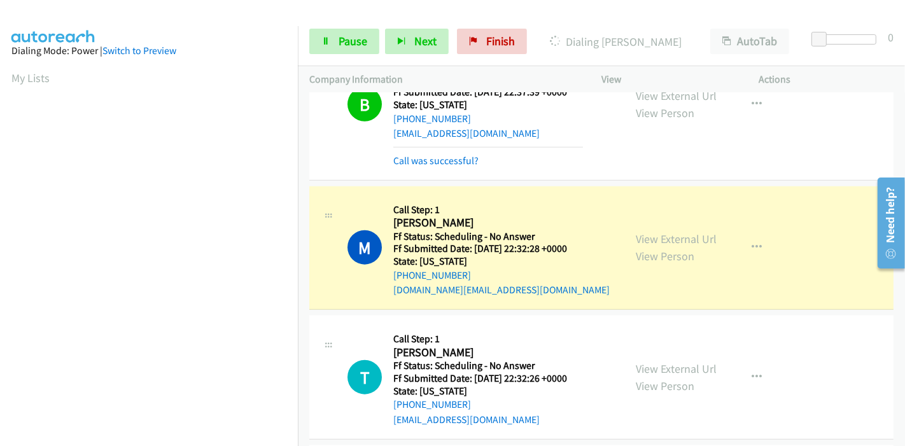
scroll to position [1202, 0]
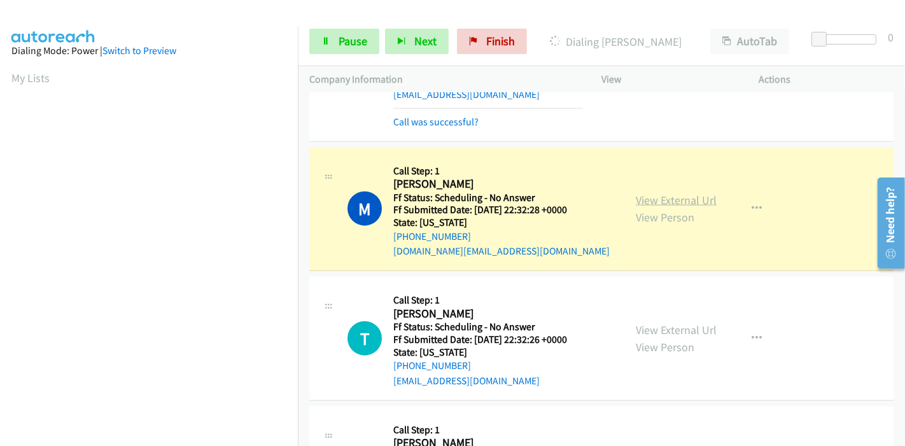
click at [698, 197] on link "View External Url" at bounding box center [676, 200] width 81 height 15
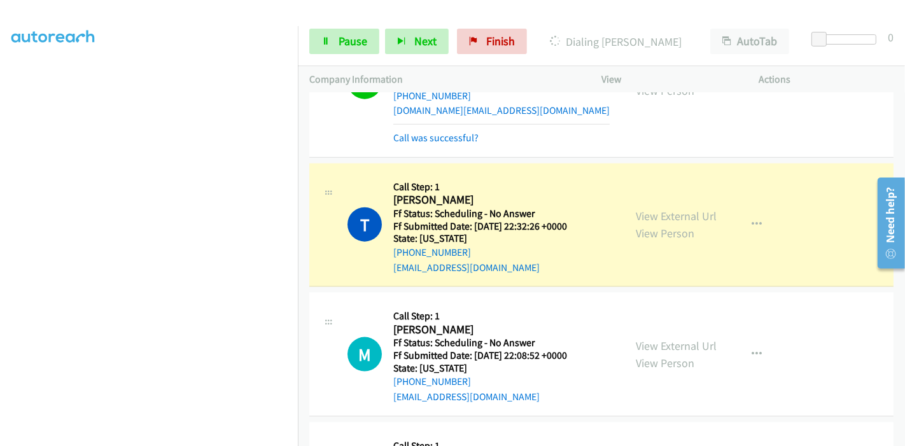
scroll to position [1344, 0]
click at [636, 213] on link "View External Url" at bounding box center [676, 215] width 81 height 15
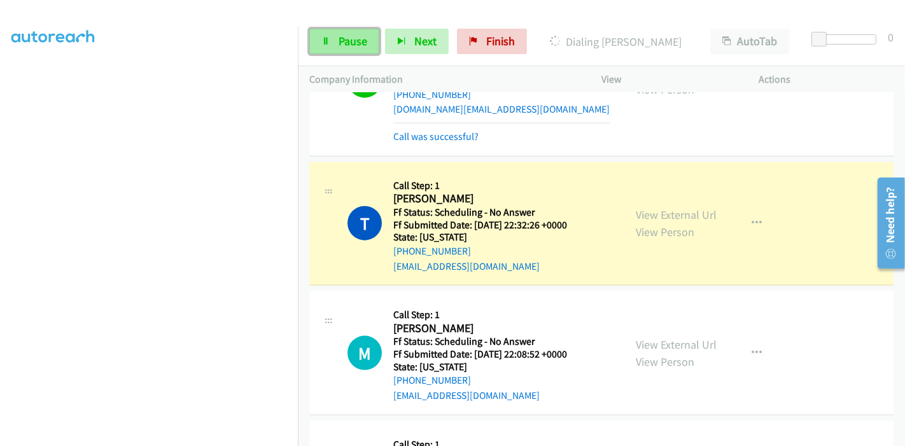
click at [335, 40] on link "Pause" at bounding box center [344, 41] width 70 height 25
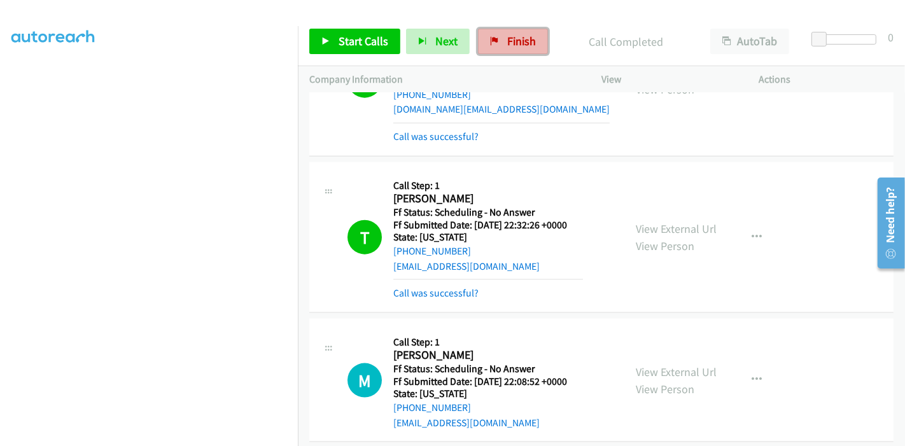
click at [507, 41] on span "Finish" at bounding box center [521, 41] width 29 height 15
